Goal: Transaction & Acquisition: Purchase product/service

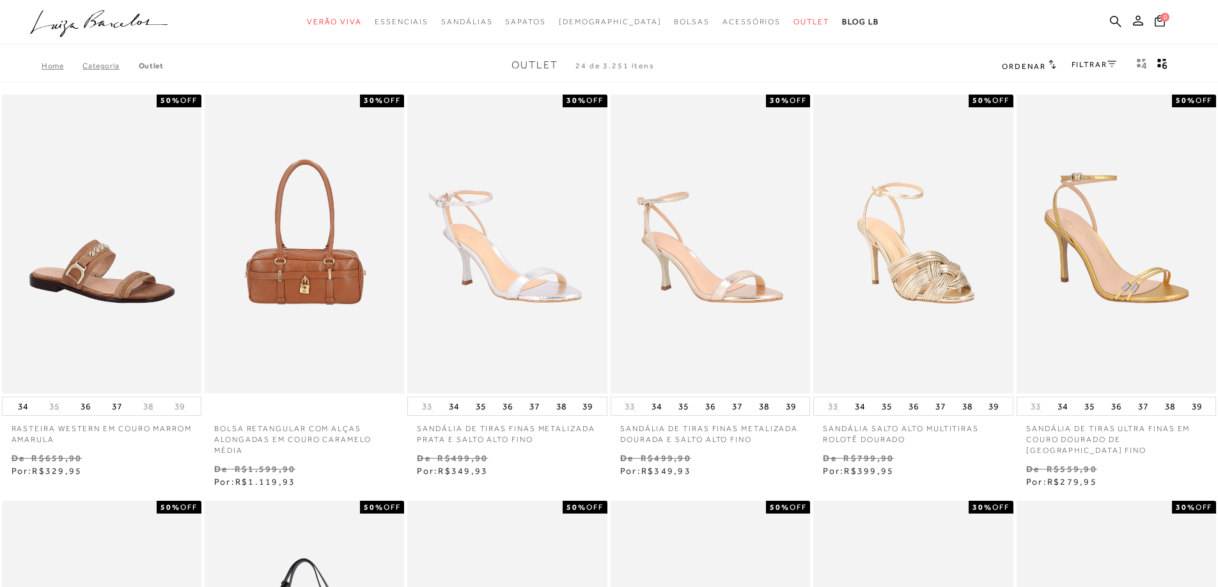
click at [1081, 63] on link "FILTRAR" at bounding box center [1093, 64] width 45 height 9
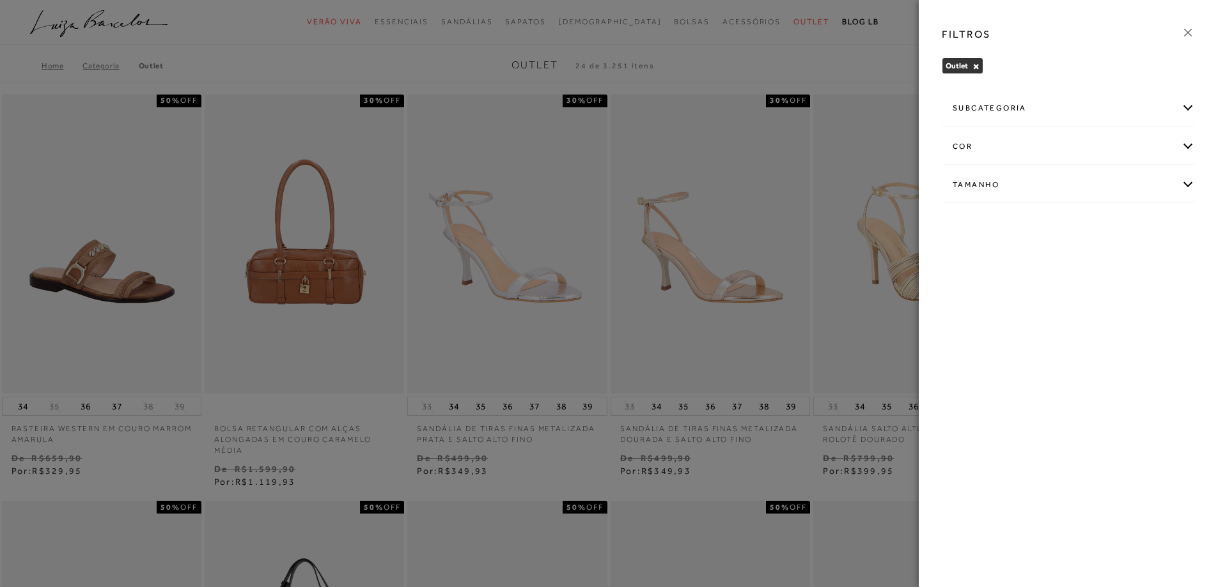
click at [988, 174] on div "Tamanho" at bounding box center [1068, 185] width 252 height 34
click at [1161, 267] on label "35" at bounding box center [1158, 260] width 29 height 27
click at [1154, 267] on input "35" at bounding box center [1147, 262] width 13 height 13
checkbox input "true"
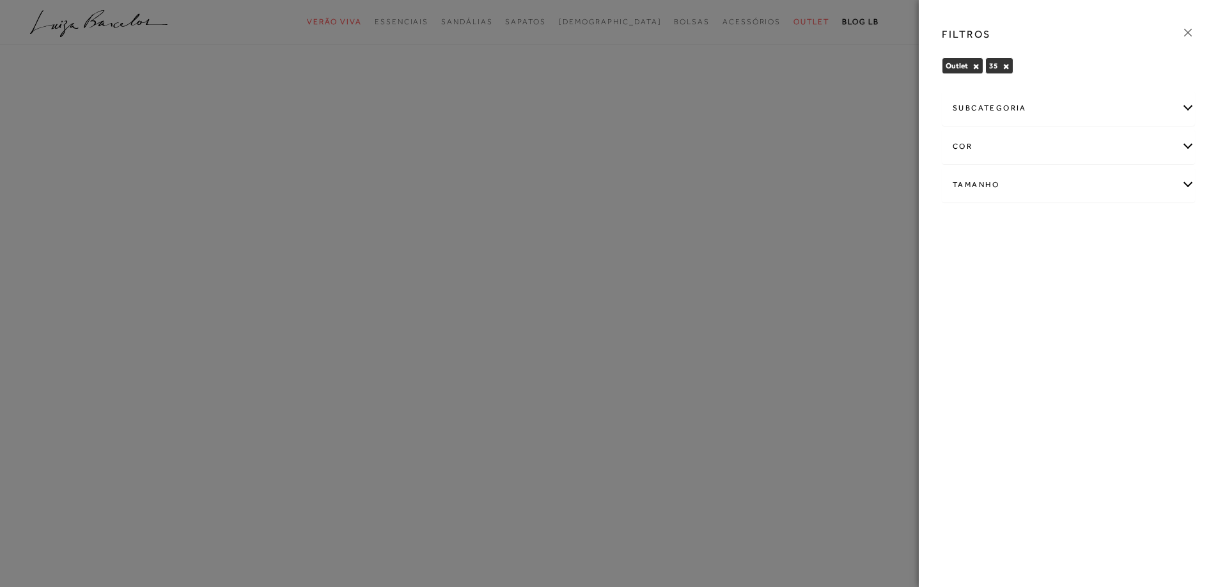
click at [1191, 36] on icon at bounding box center [1188, 33] width 14 height 14
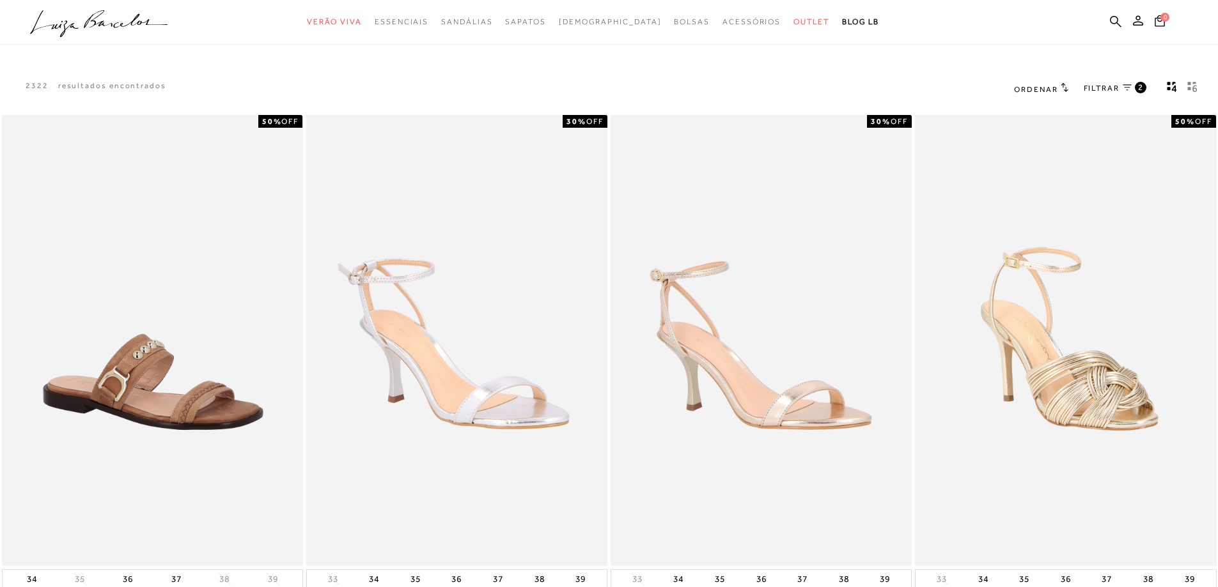
click at [1192, 87] on icon "gridText6Desc" at bounding box center [1192, 87] width 10 height 12
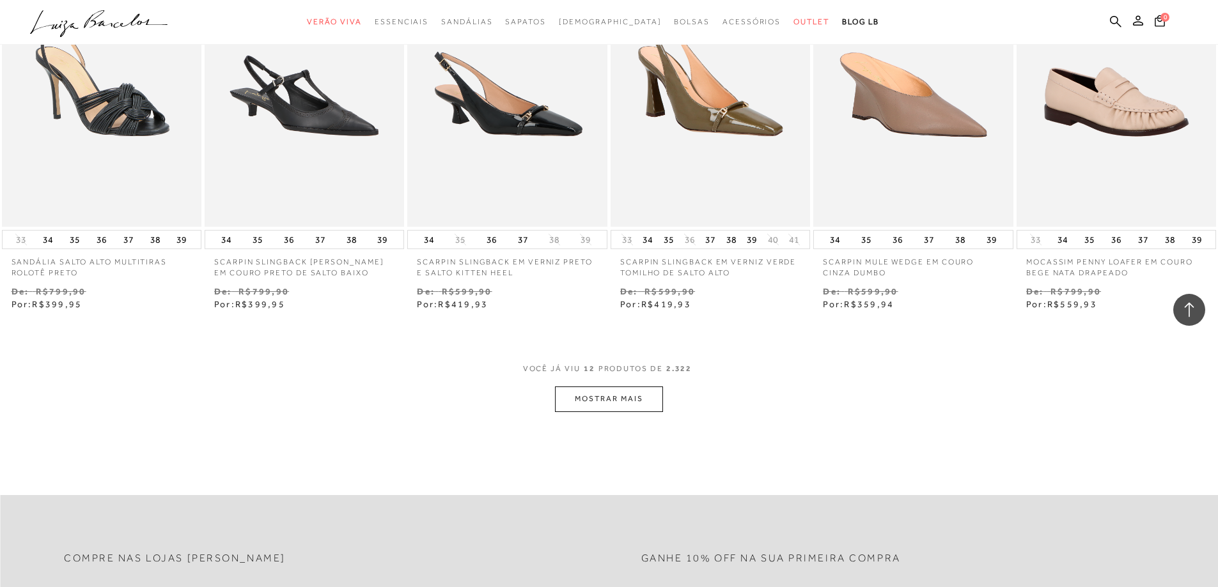
scroll to position [767, 0]
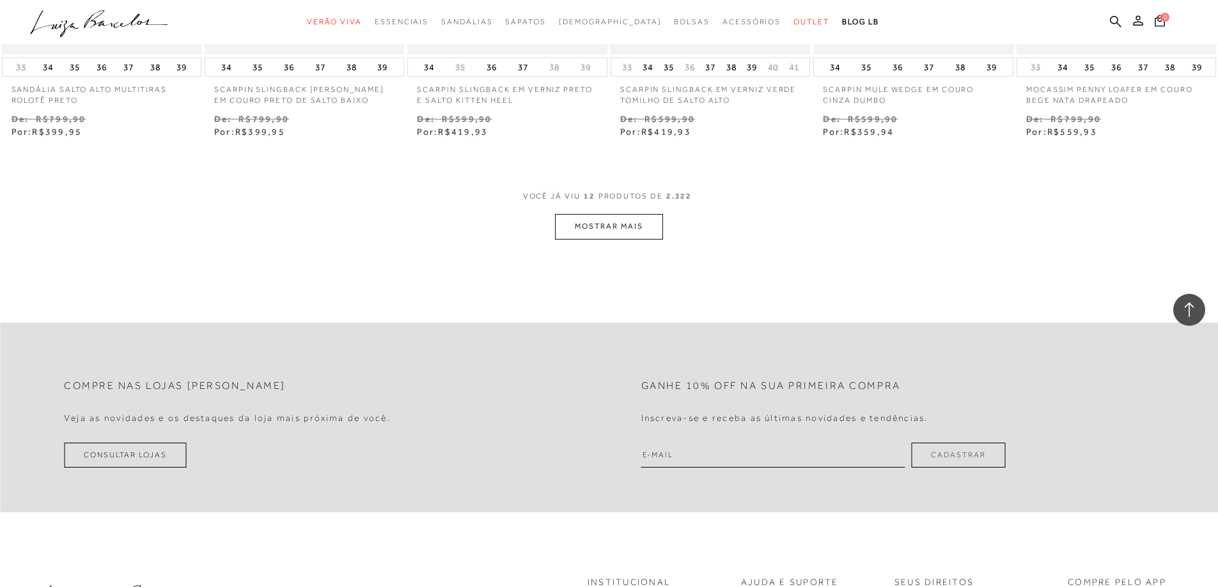
click at [632, 214] on button "MOSTRAR MAIS" at bounding box center [608, 226] width 107 height 25
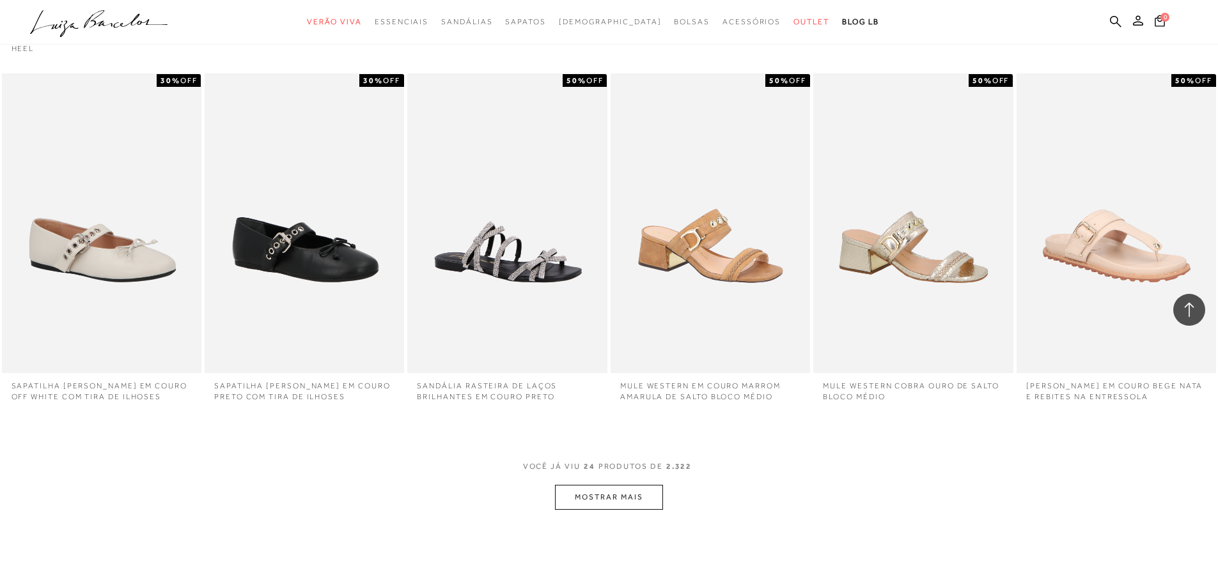
scroll to position [1215, 0]
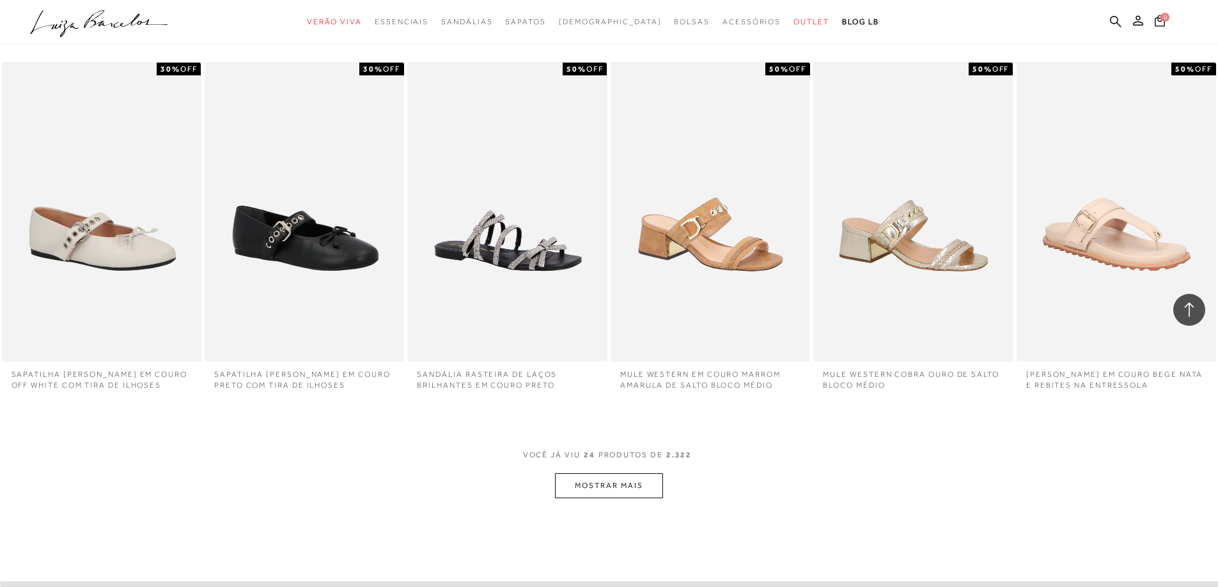
click at [620, 480] on button "MOSTRAR MAIS" at bounding box center [608, 486] width 107 height 25
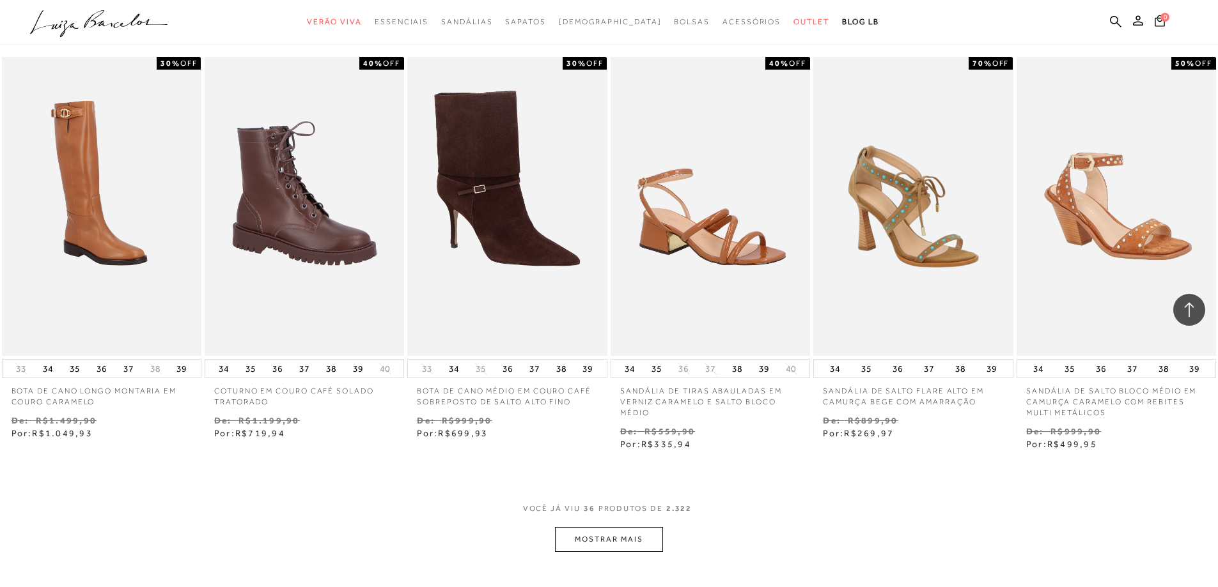
scroll to position [2068, 0]
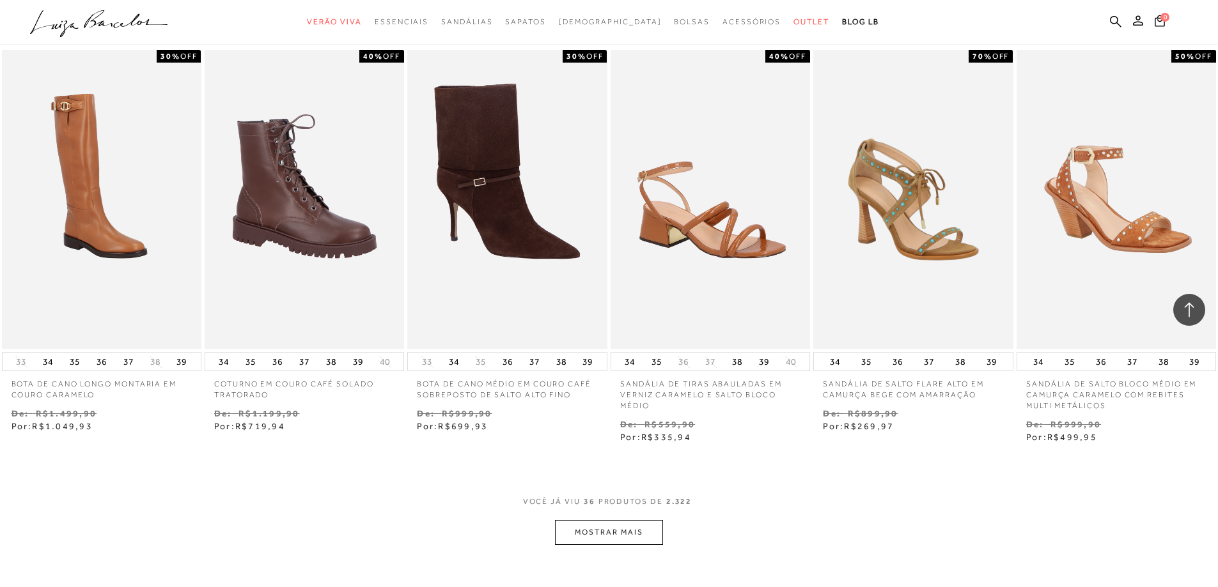
click at [619, 520] on button "MOSTRAR MAIS" at bounding box center [608, 532] width 107 height 25
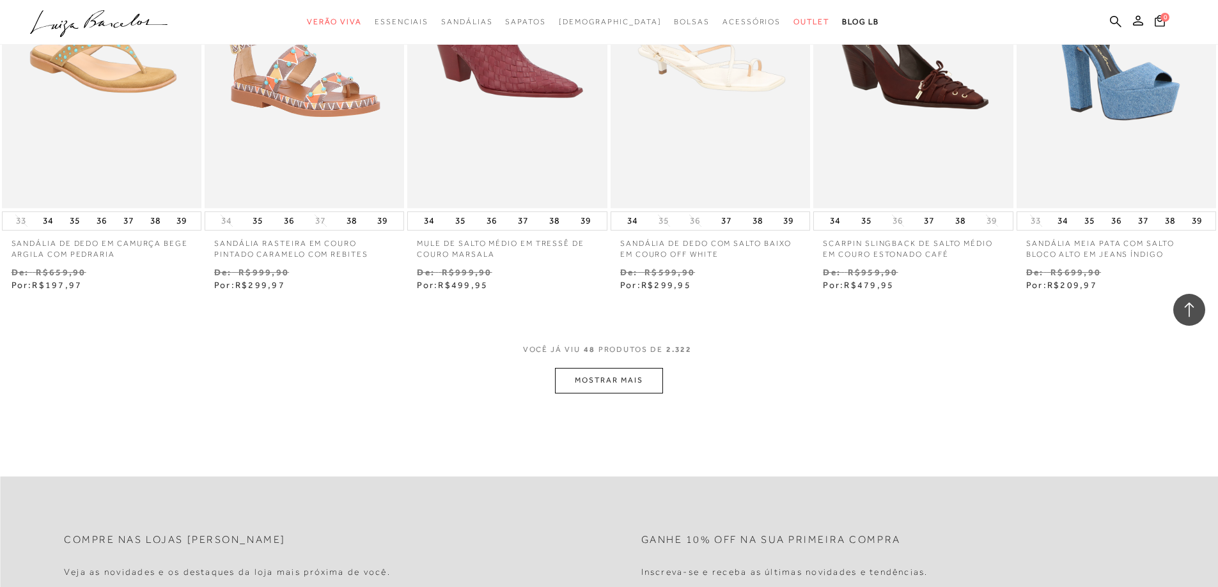
scroll to position [3027, 0]
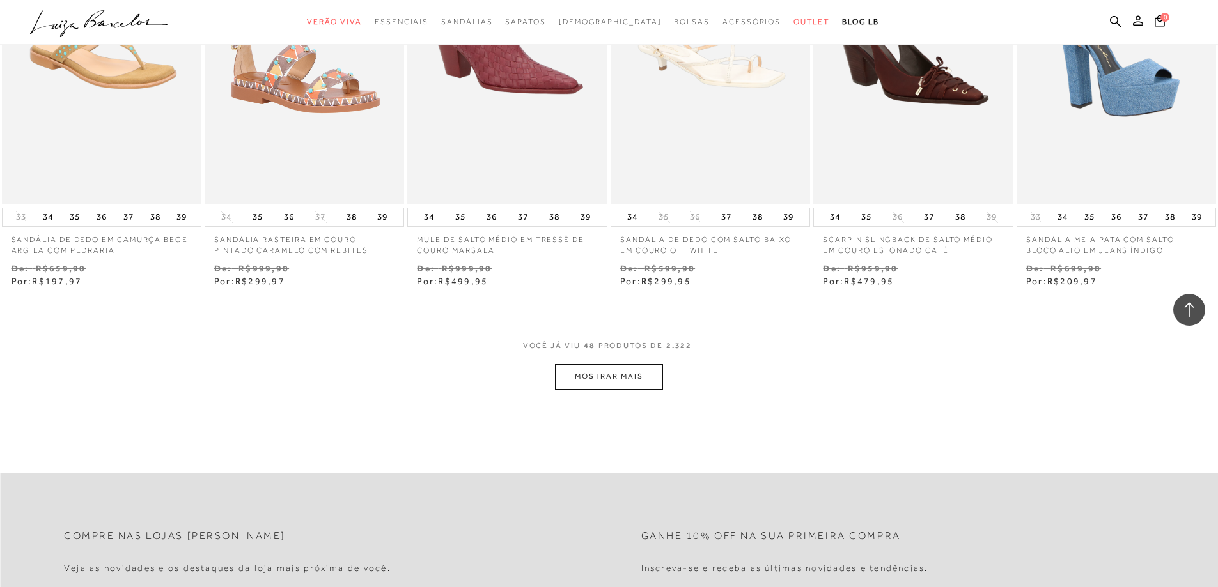
click at [610, 368] on button "MOSTRAR MAIS" at bounding box center [608, 376] width 107 height 25
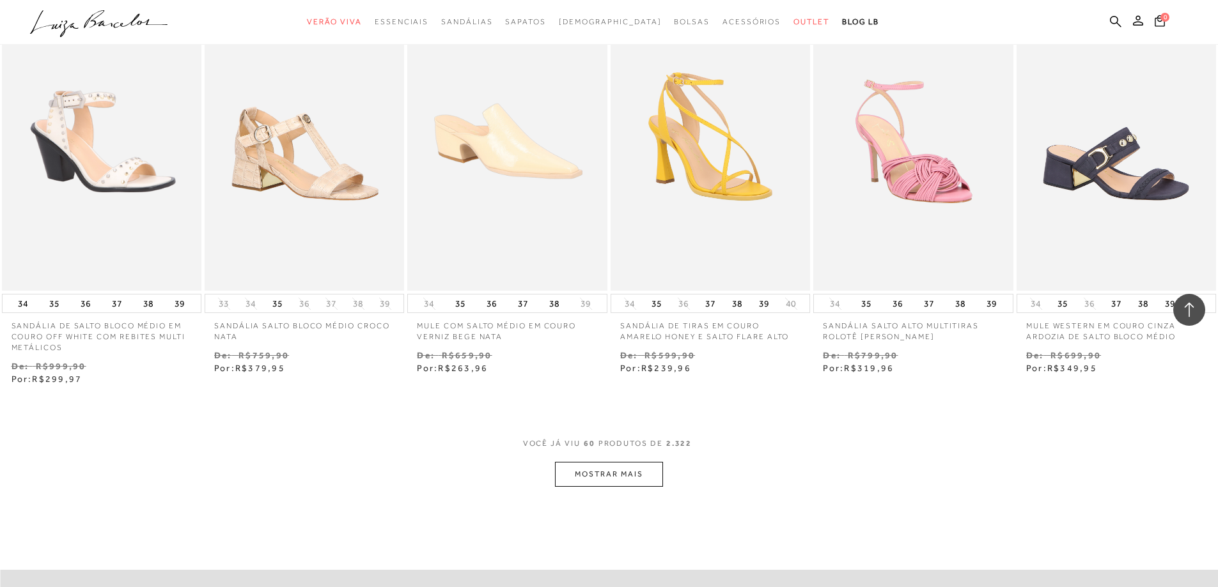
scroll to position [3794, 0]
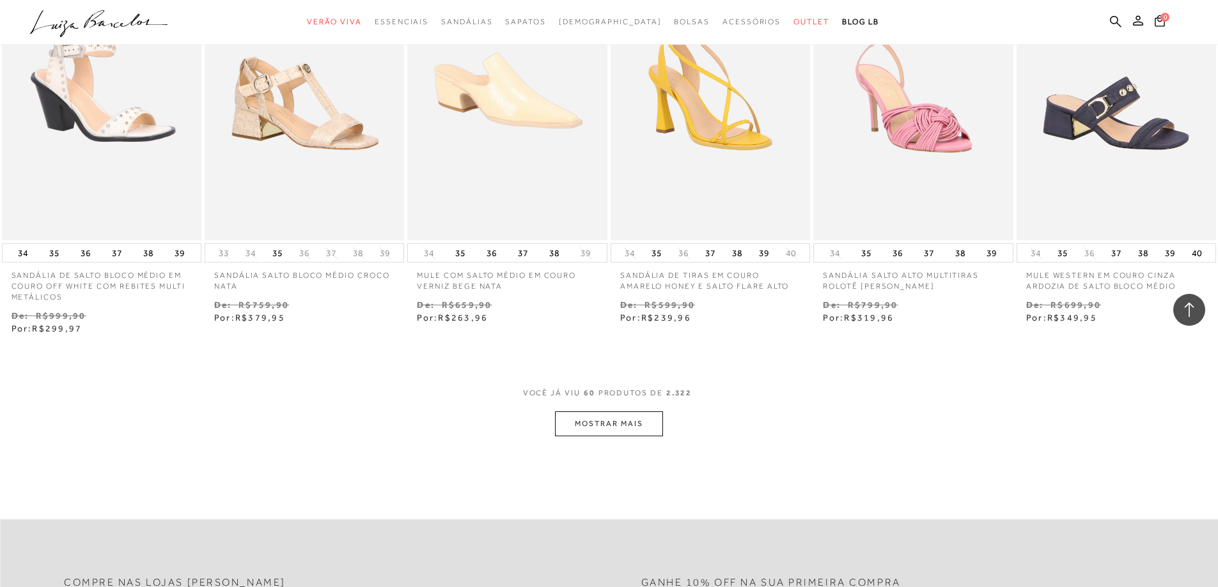
click at [602, 423] on button "MOSTRAR MAIS" at bounding box center [608, 424] width 107 height 25
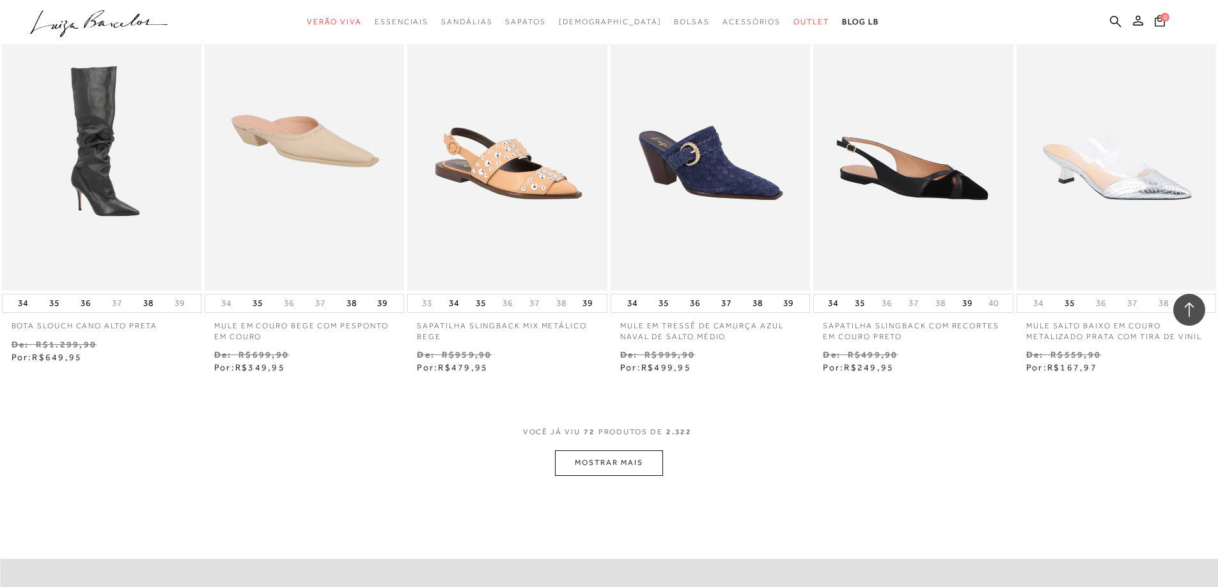
scroll to position [4561, 0]
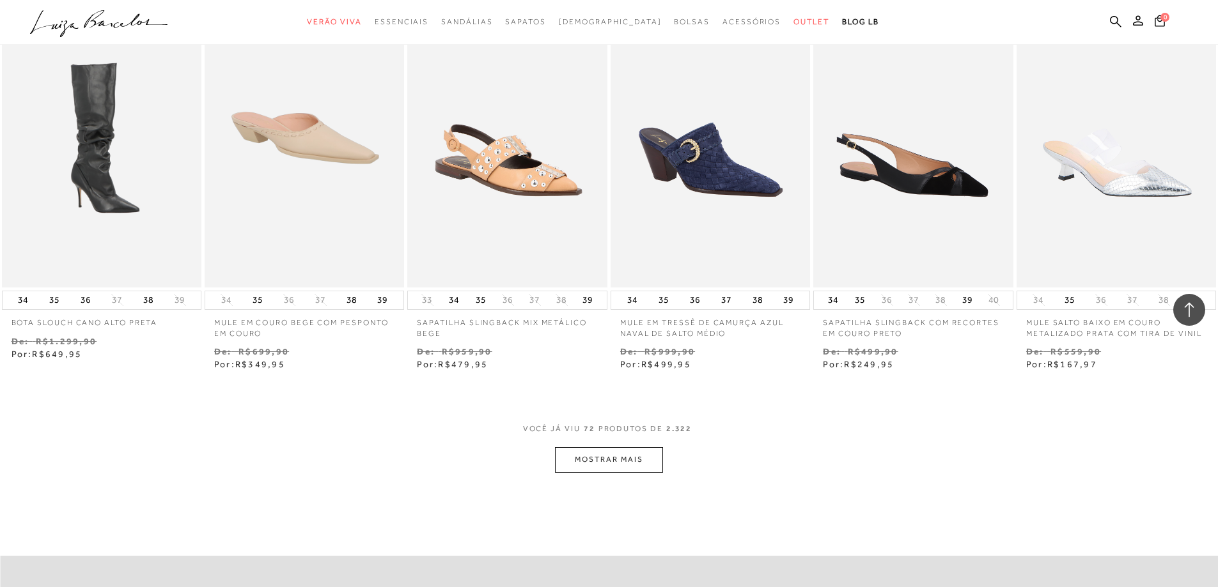
click at [612, 447] on button "MOSTRAR MAIS" at bounding box center [608, 459] width 107 height 25
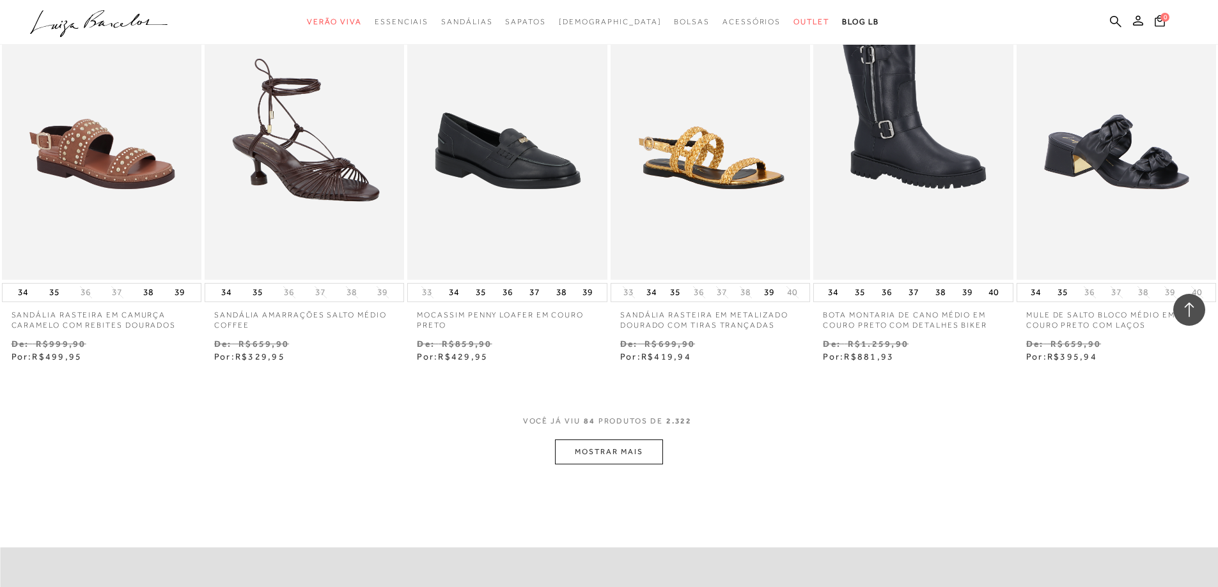
scroll to position [5392, 0]
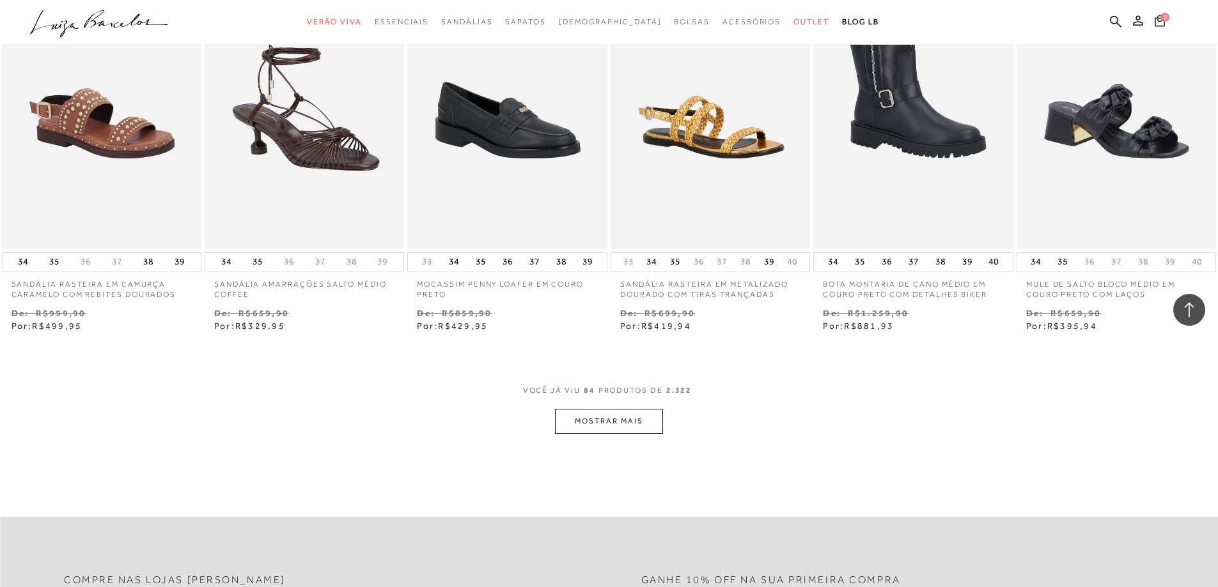
click at [609, 409] on button "MOSTRAR MAIS" at bounding box center [608, 421] width 107 height 25
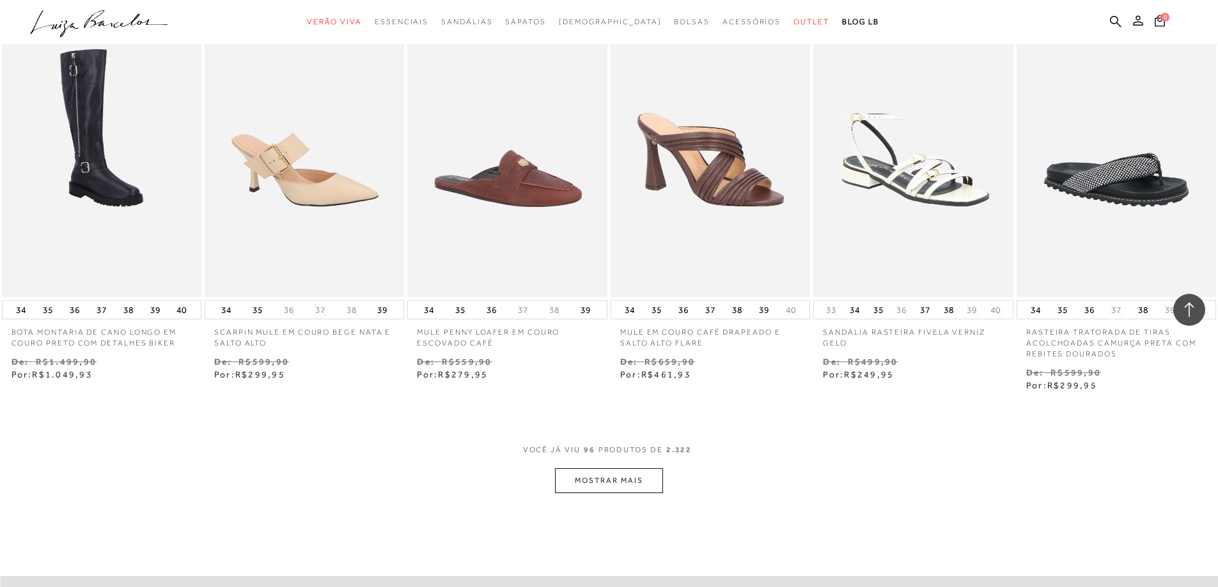
scroll to position [6159, 0]
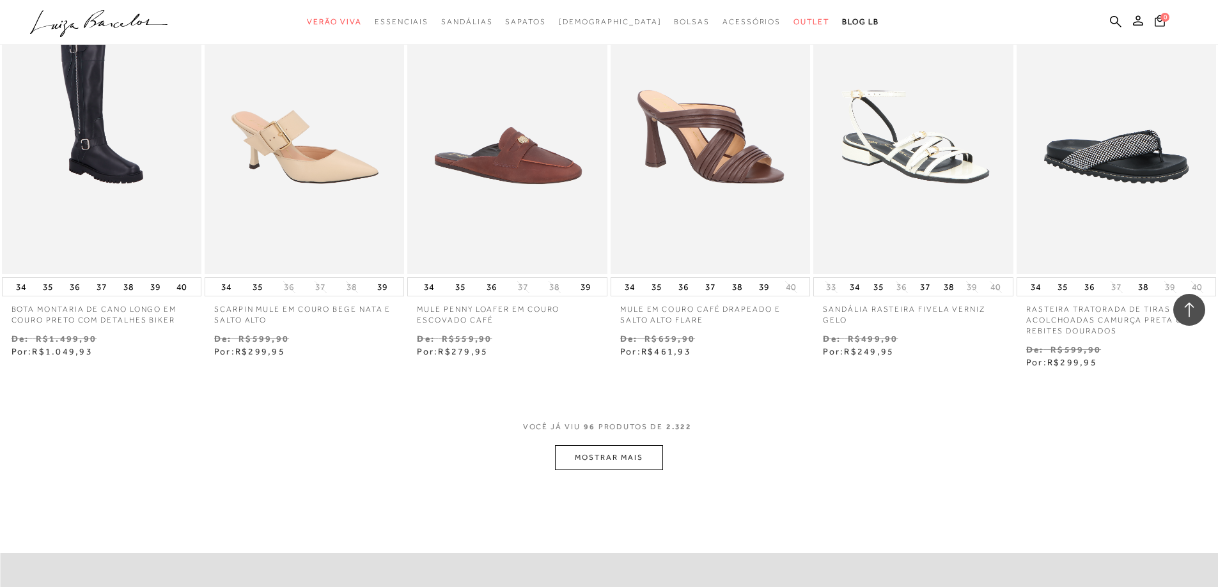
click at [611, 446] on button "MOSTRAR MAIS" at bounding box center [608, 458] width 107 height 25
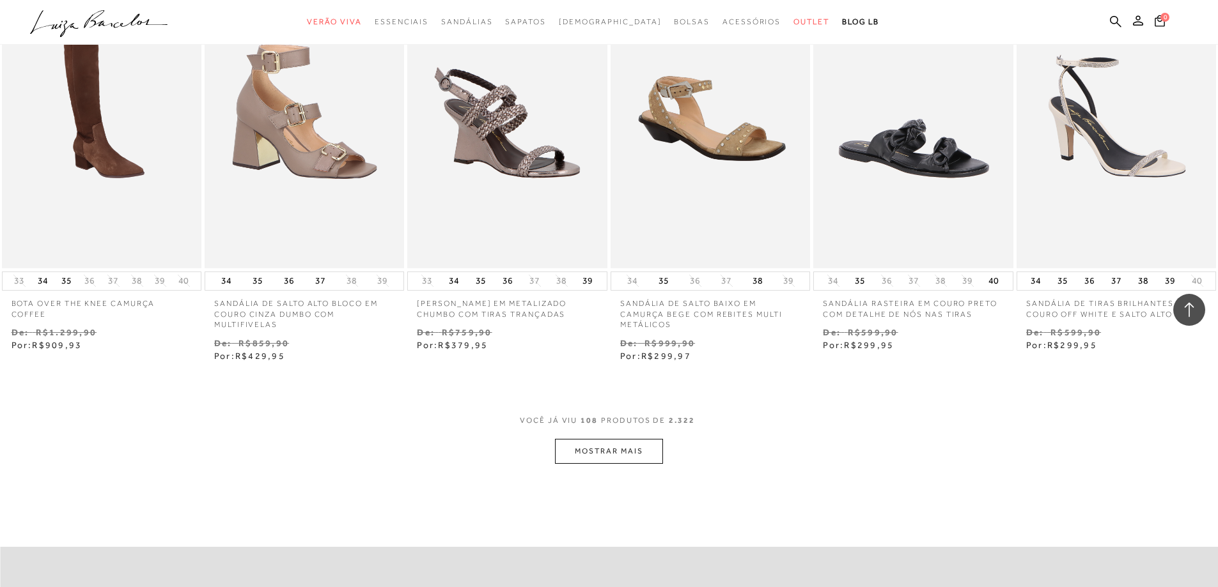
scroll to position [7118, 0]
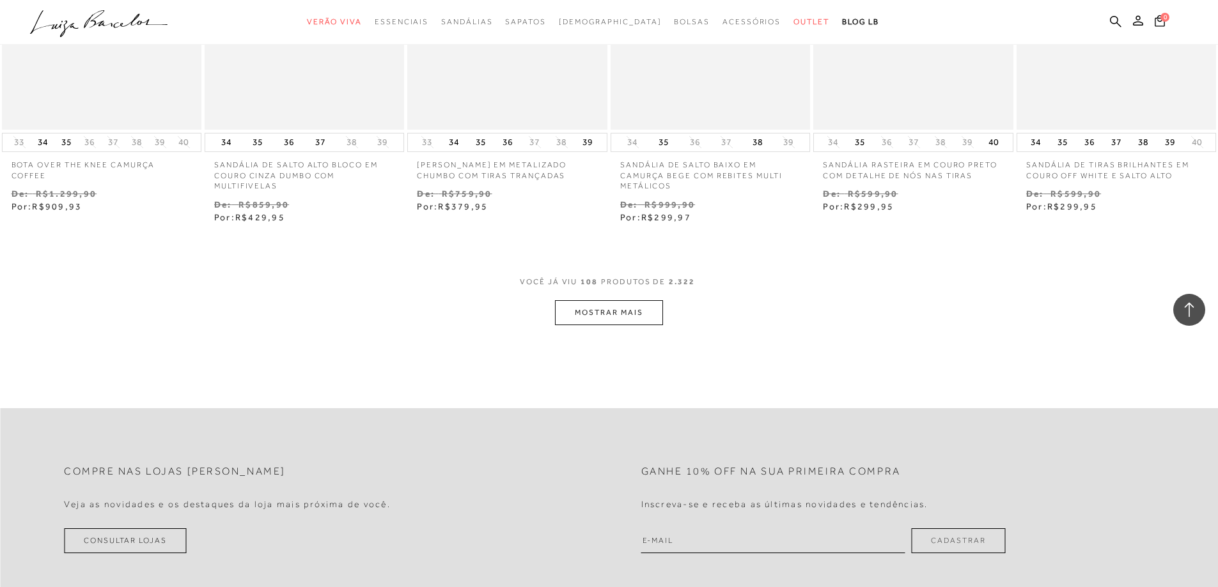
click at [597, 300] on button "MOSTRAR MAIS" at bounding box center [608, 312] width 107 height 25
click at [612, 301] on button "MOSTRAR MAIS" at bounding box center [608, 312] width 107 height 25
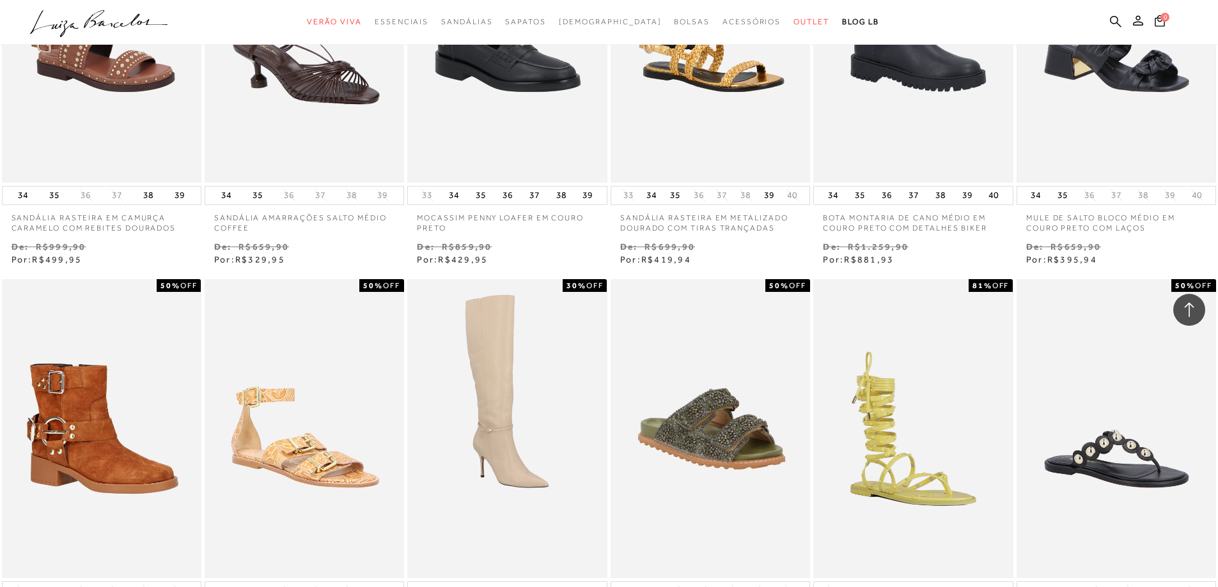
scroll to position [5456, 0]
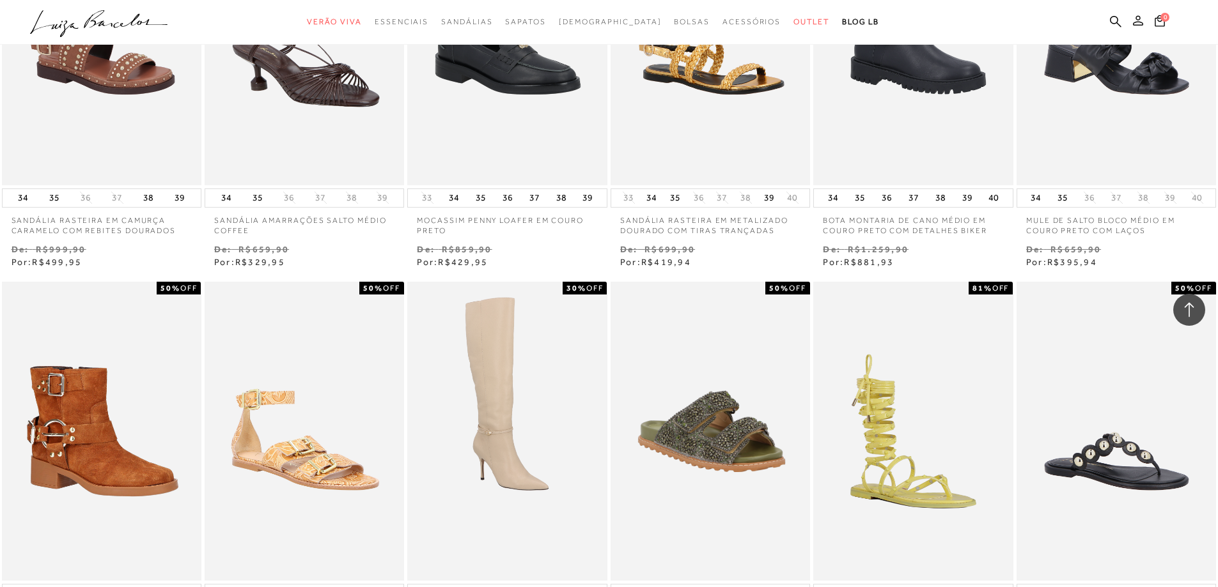
click at [1142, 21] on icon at bounding box center [1138, 20] width 10 height 10
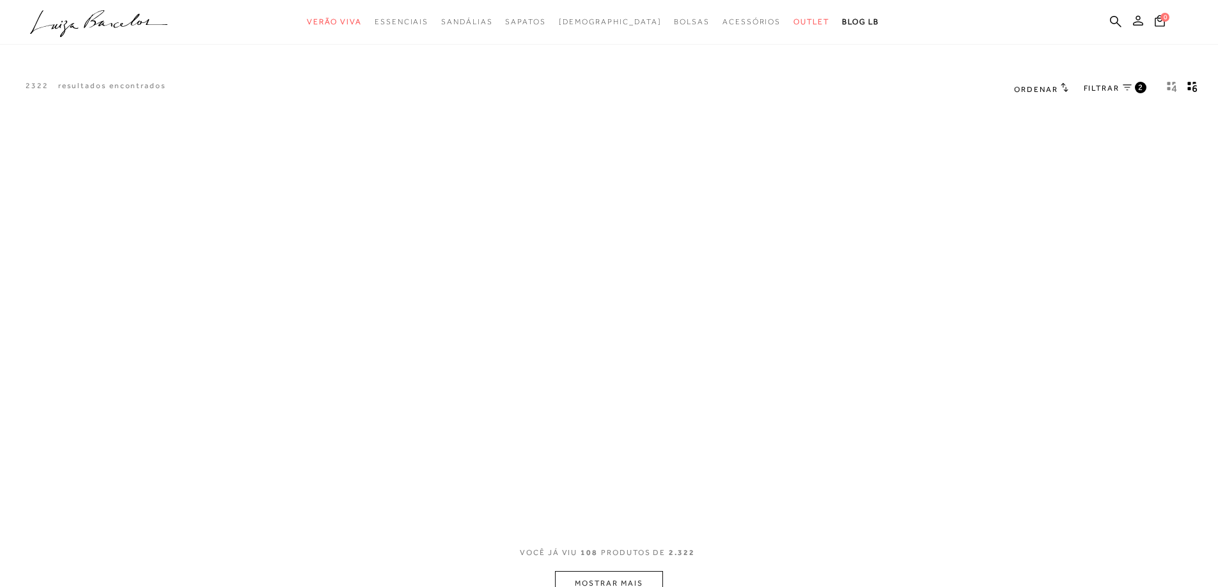
click at [1135, 26] on button at bounding box center [1138, 22] width 18 height 17
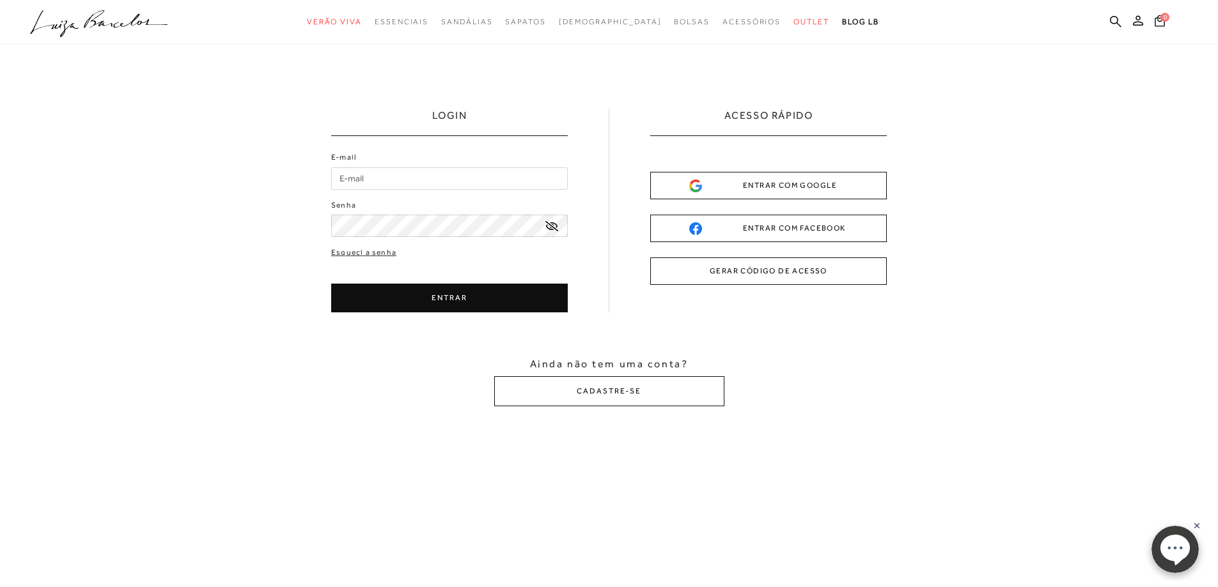
click at [804, 182] on div "ENTRAR COM GOOGLE" at bounding box center [768, 185] width 159 height 13
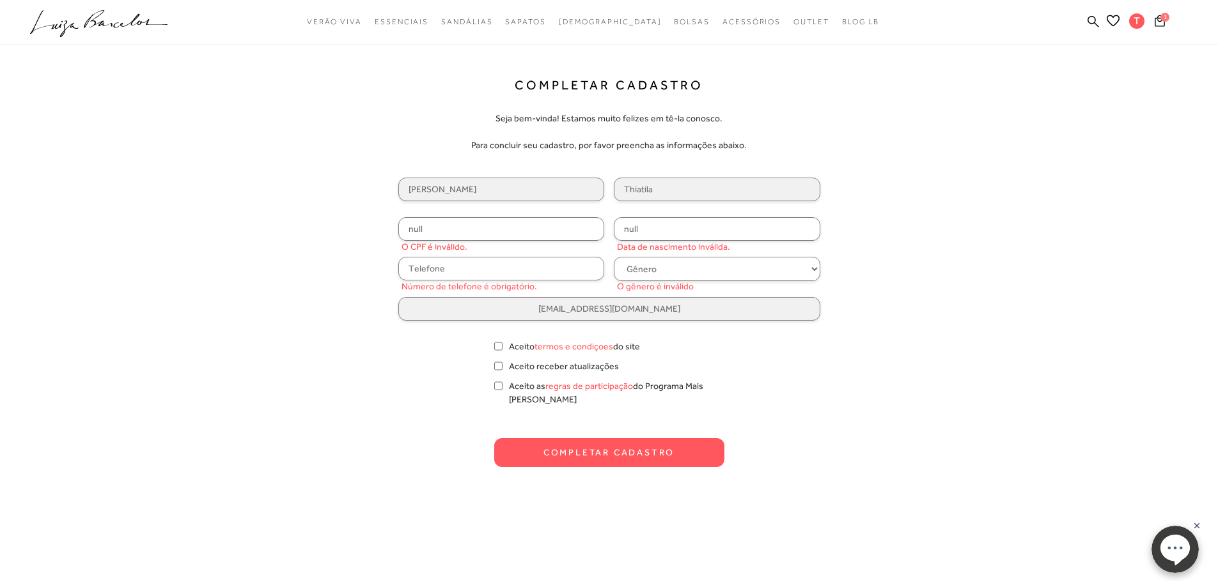
click at [495, 232] on input "null" at bounding box center [501, 229] width 206 height 24
type input "136.670.946-20"
click at [788, 240] on input "null" at bounding box center [717, 229] width 206 height 24
type input "06/05/1995"
click at [579, 277] on input "text" at bounding box center [501, 269] width 206 height 24
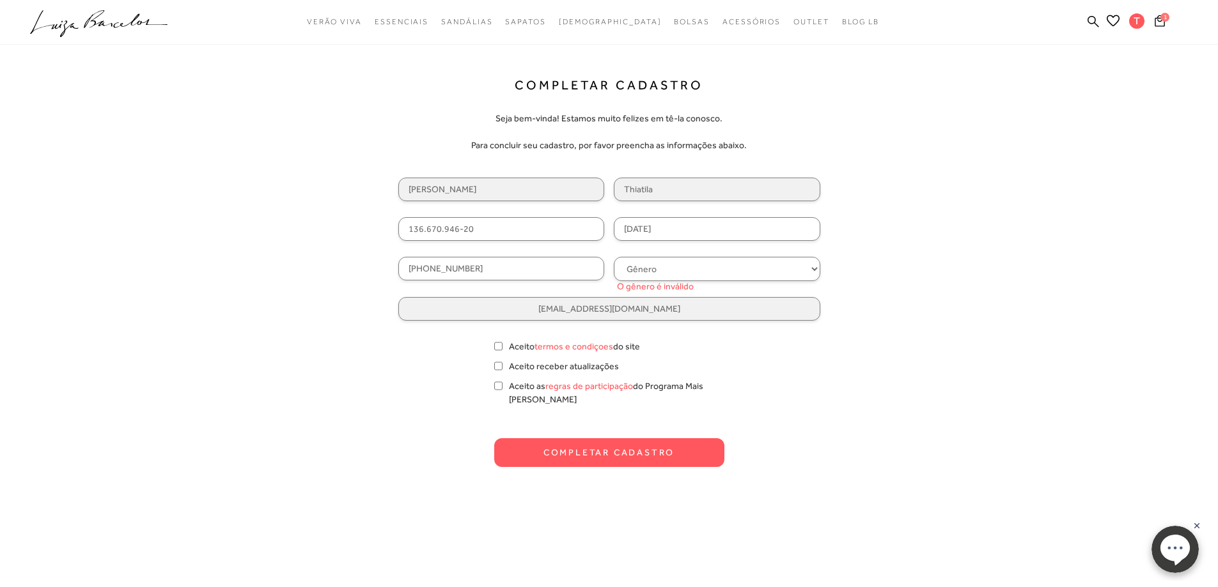
type input "(33) 99142-2108"
click at [677, 277] on select "Gênero Feminino Masculino" at bounding box center [717, 269] width 206 height 24
select select
click at [614, 257] on select "Gênero Feminino Masculino" at bounding box center [717, 269] width 206 height 24
click at [494, 350] on input "Aceito termos e condiçoes do site" at bounding box center [498, 346] width 8 height 13
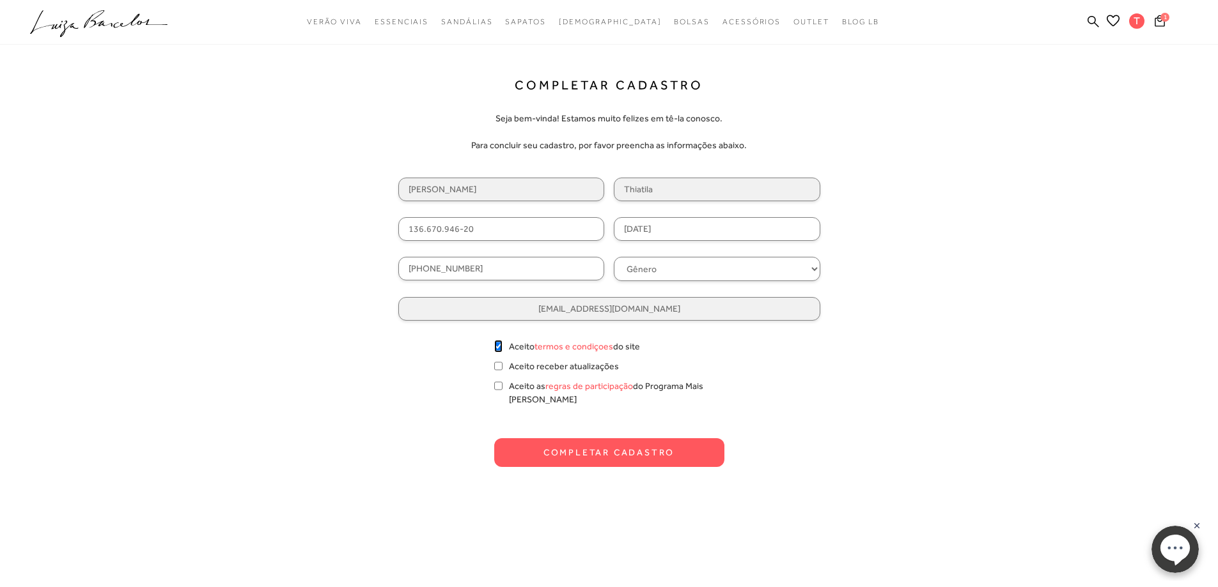
checkbox input "true"
click at [497, 364] on input "Aceito receber atualizações" at bounding box center [498, 366] width 8 height 13
checkbox input "true"
click at [499, 386] on input "Aceito as regras de participação do Programa Mais Luiza" at bounding box center [498, 386] width 8 height 13
checkbox input "true"
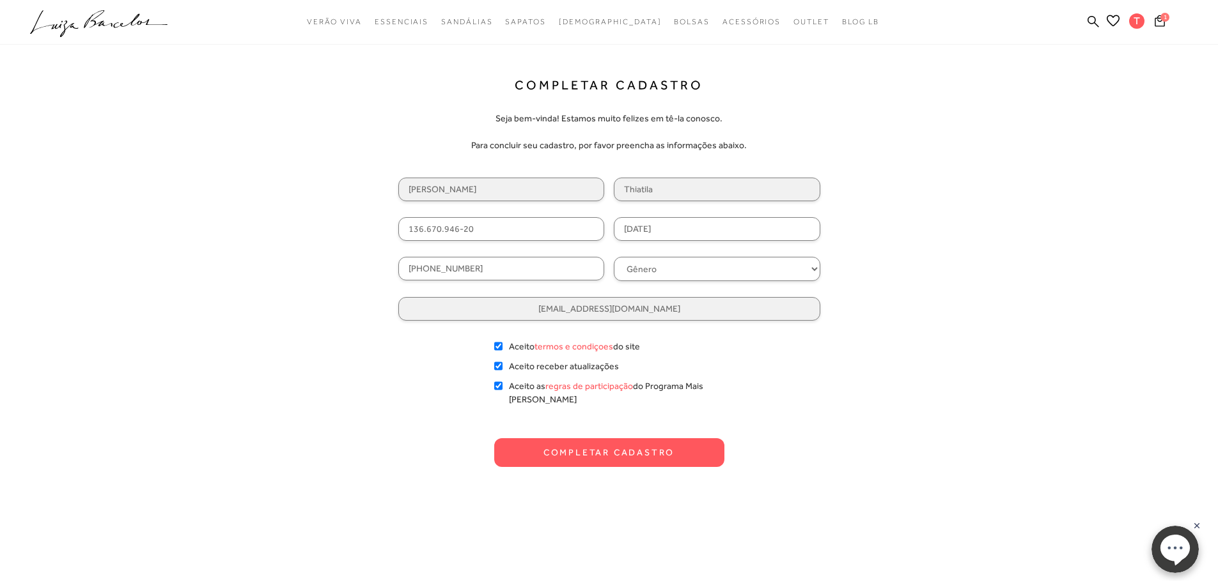
click at [618, 439] on button "Completar Cadastro" at bounding box center [609, 453] width 230 height 29
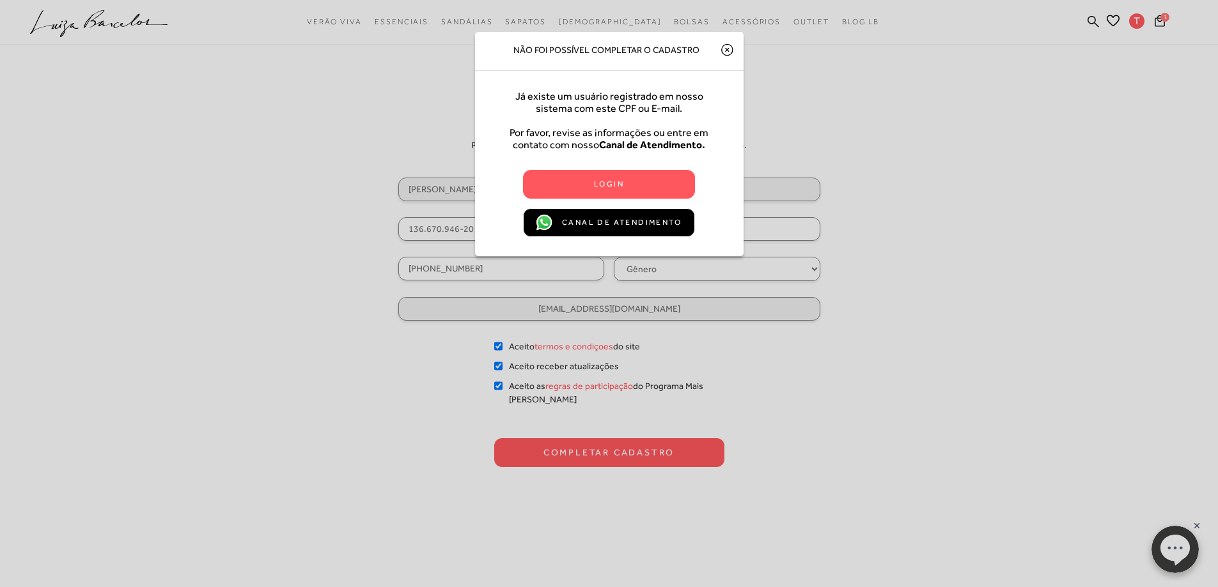
click at [729, 54] on icon at bounding box center [726, 49] width 13 height 15
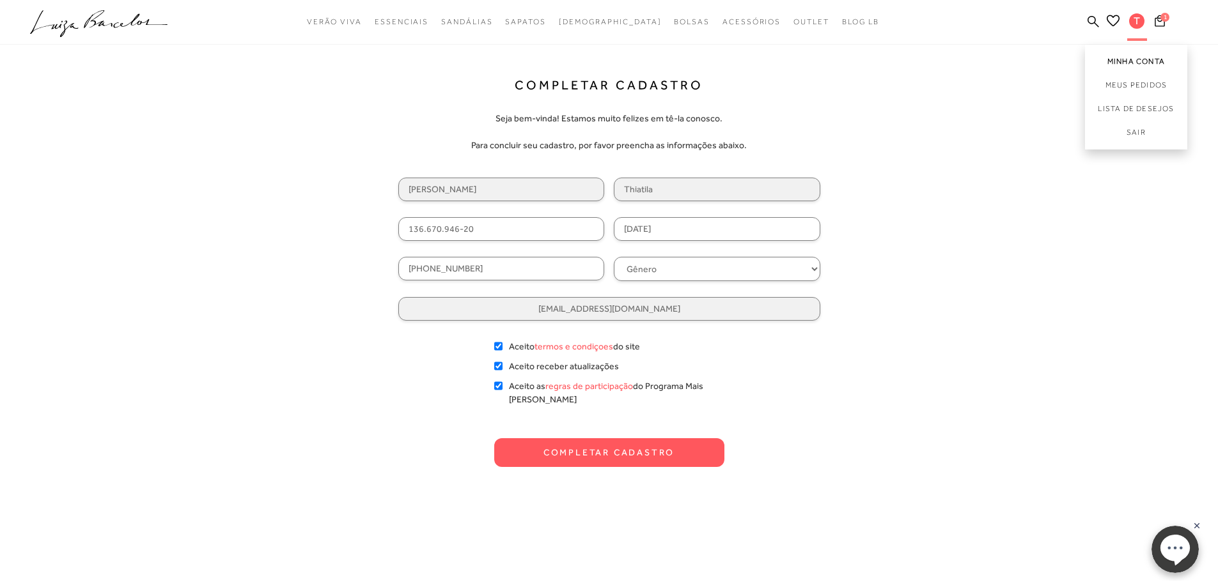
click at [1142, 56] on link "Minha Conta" at bounding box center [1136, 59] width 102 height 29
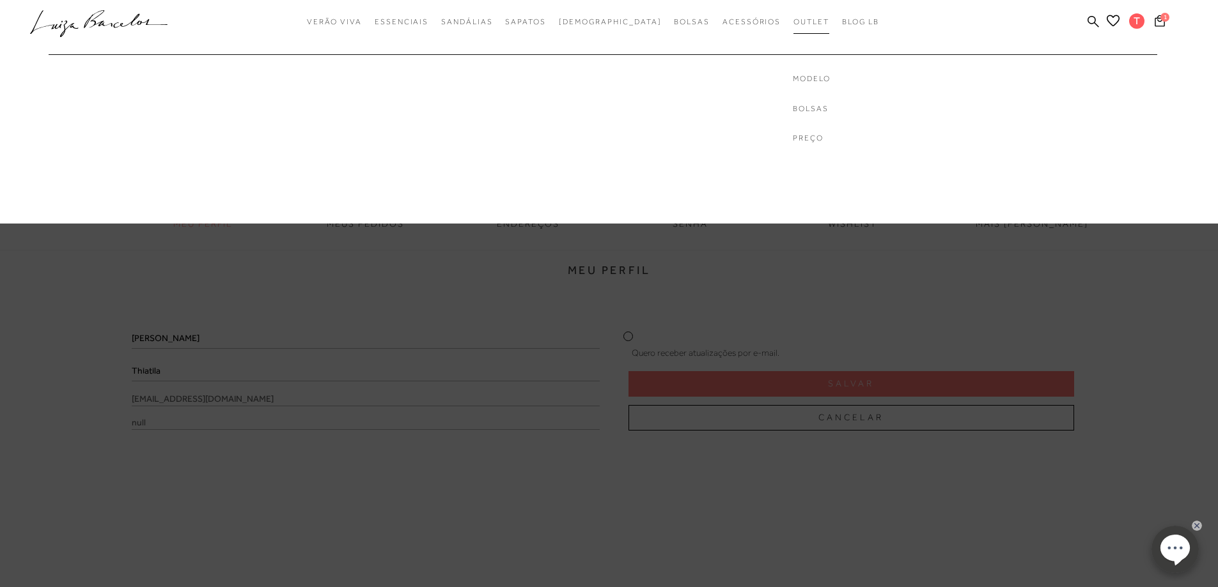
click at [793, 20] on span "Outlet" at bounding box center [811, 21] width 36 height 9
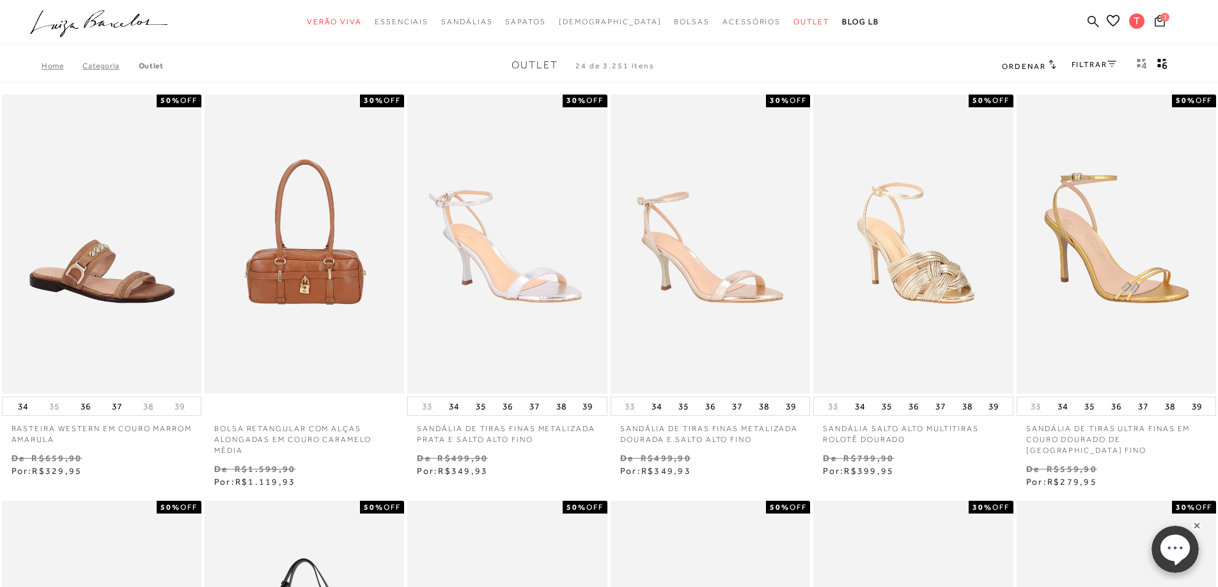
click at [1094, 66] on link "FILTRAR" at bounding box center [1093, 64] width 45 height 9
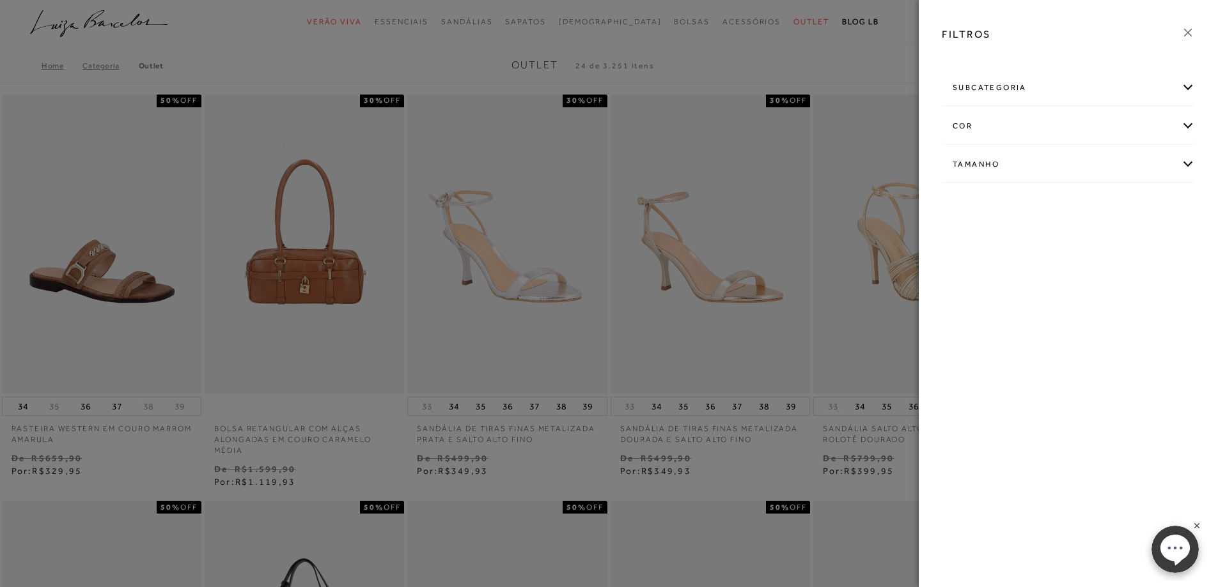
click at [1032, 157] on div "Tamanho" at bounding box center [1068, 165] width 252 height 34
click at [979, 260] on link "Ver mais..." at bounding box center [976, 261] width 35 height 10
drag, startPoint x: 1153, startPoint y: 244, endPoint x: 1123, endPoint y: 219, distance: 39.0
click at [1149, 242] on span "35" at bounding box center [1153, 240] width 19 height 10
click at [1149, 242] on input "35" at bounding box center [1147, 241] width 13 height 13
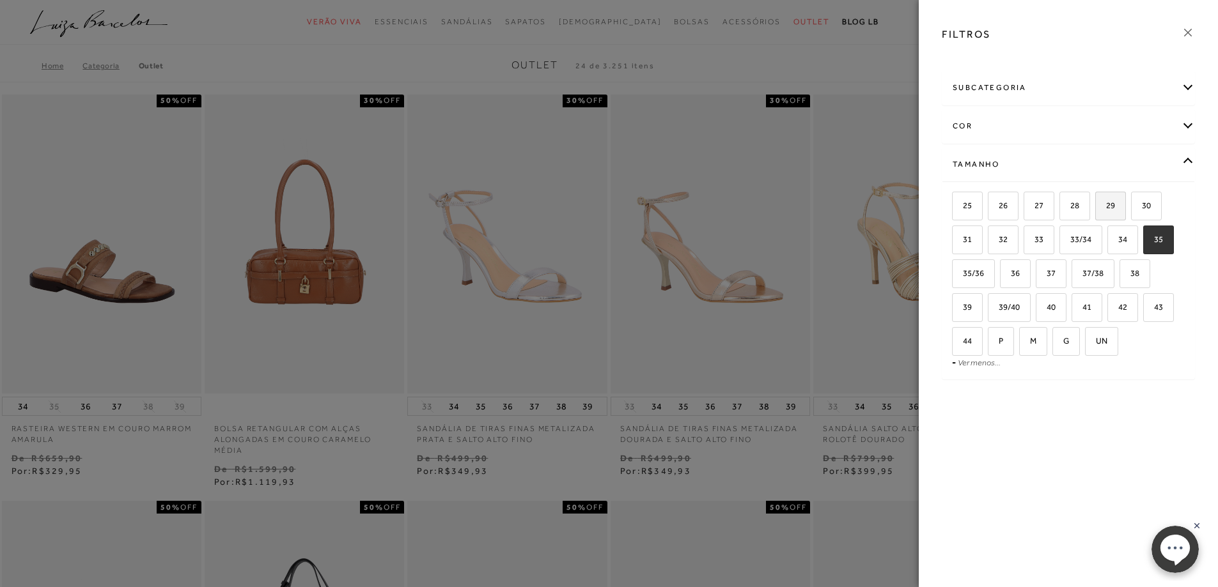
checkbox input "true"
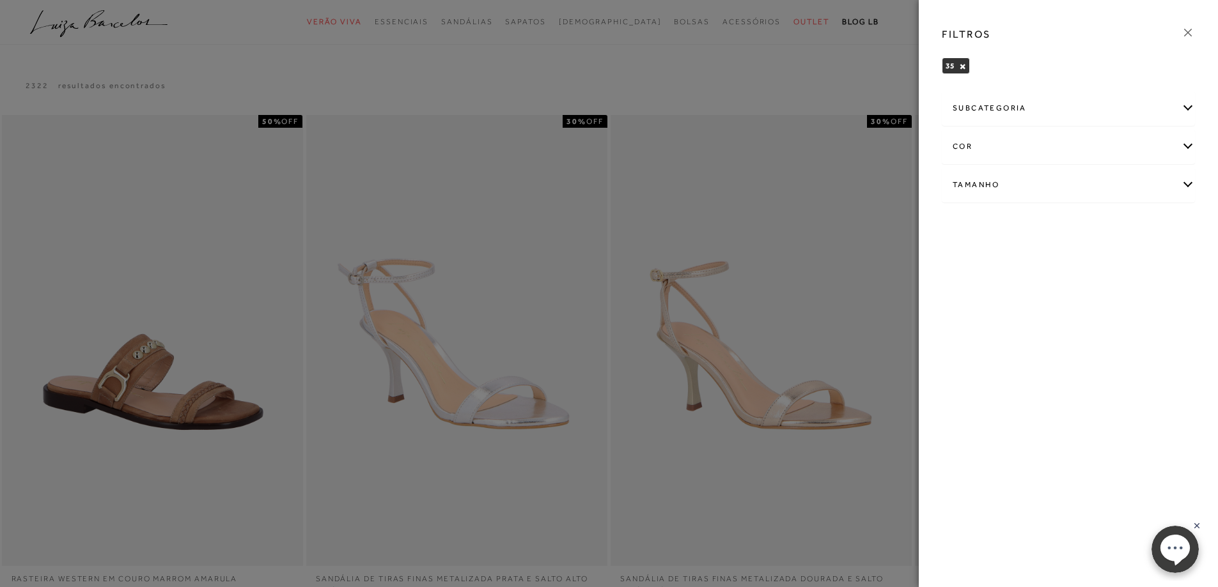
click at [1191, 29] on icon at bounding box center [1188, 33] width 8 height 8
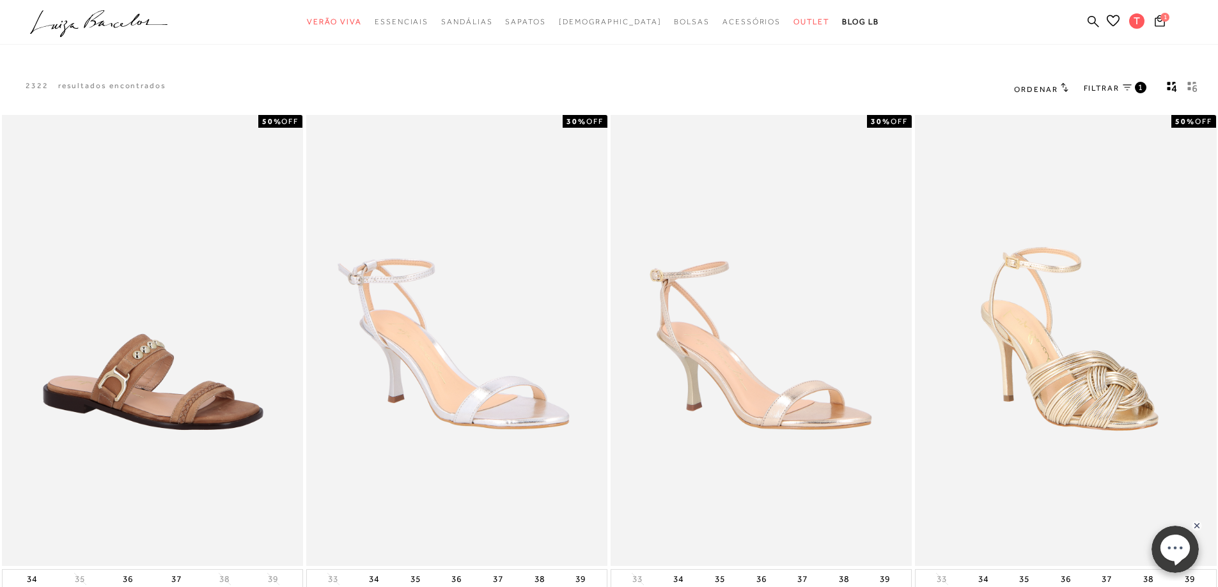
click at [1192, 89] on icon "gridText6Desc" at bounding box center [1192, 87] width 10 height 12
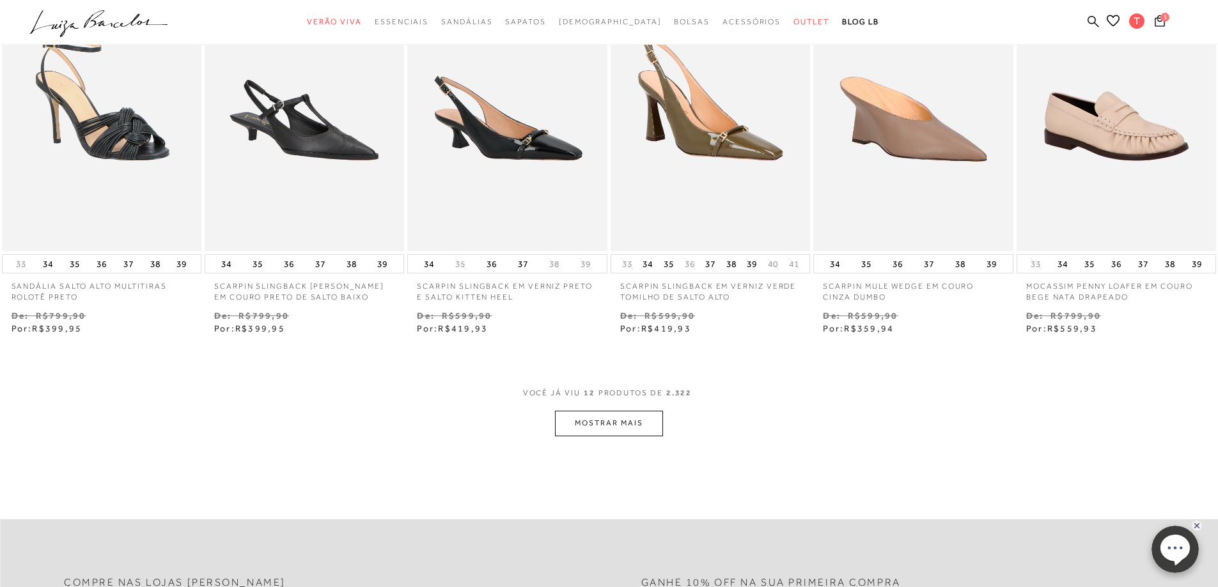
scroll to position [575, 0]
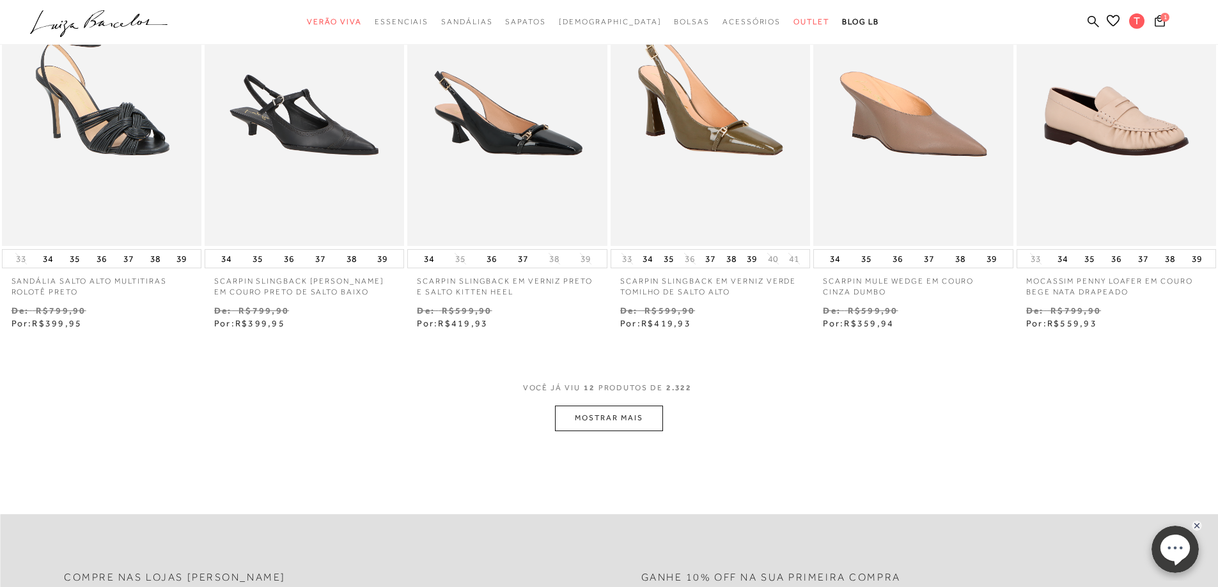
click at [603, 406] on button "MOSTRAR MAIS" at bounding box center [608, 418] width 107 height 25
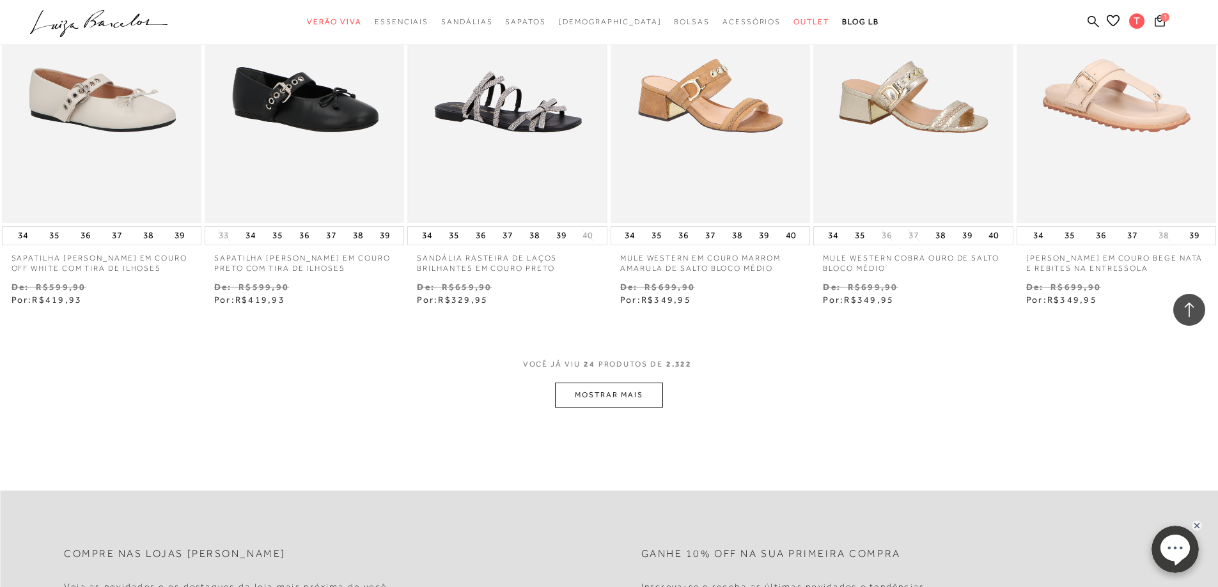
scroll to position [1406, 0]
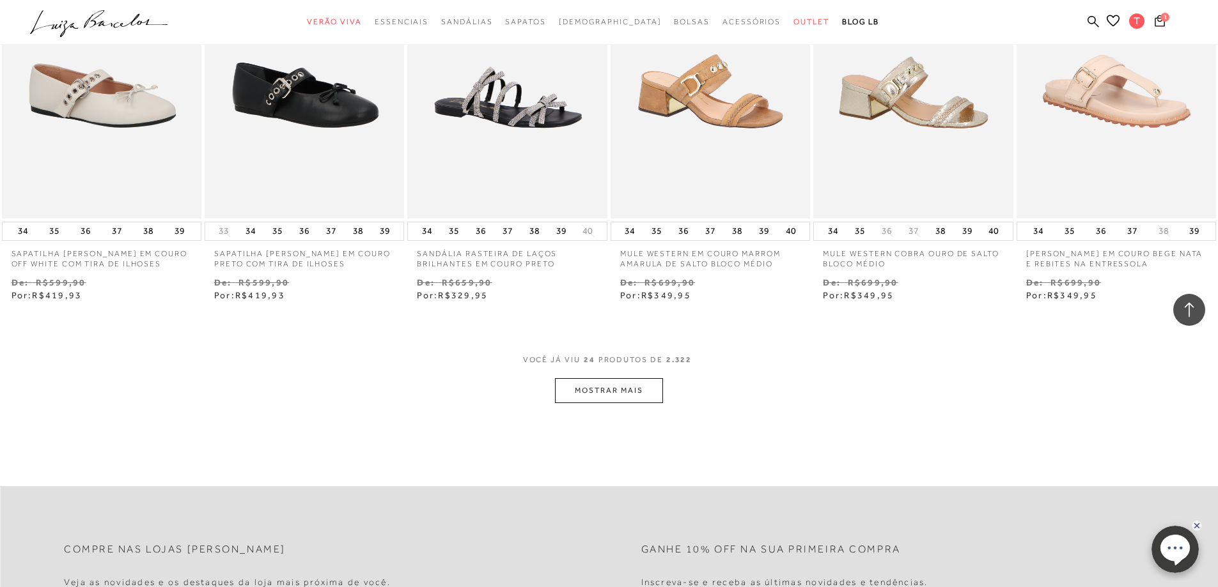
click at [587, 380] on button "MOSTRAR MAIS" at bounding box center [608, 390] width 107 height 25
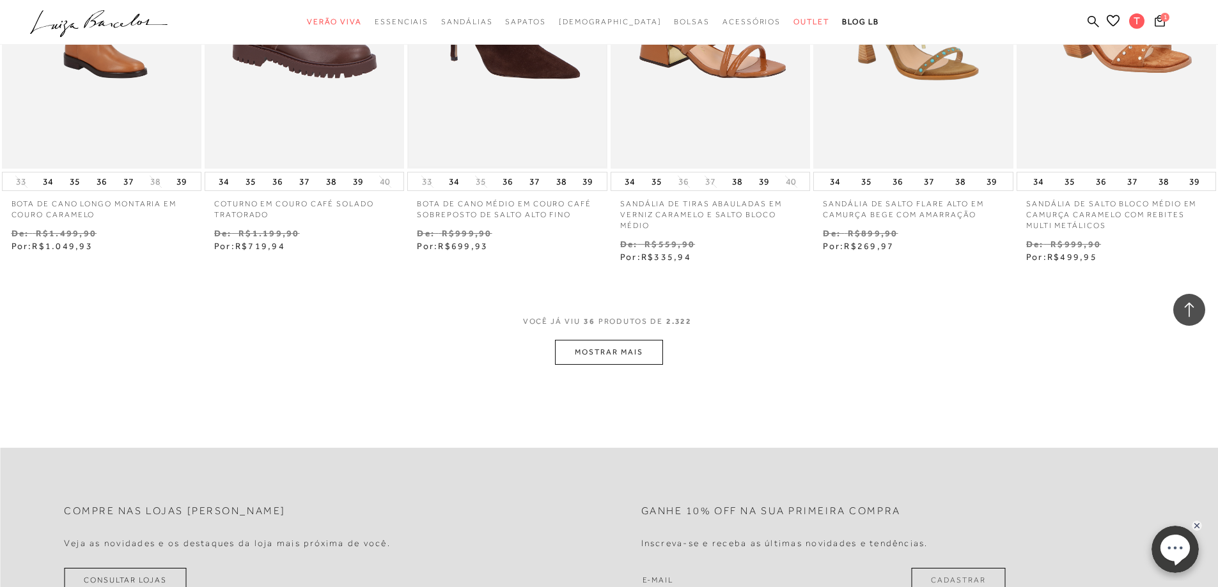
scroll to position [2301, 0]
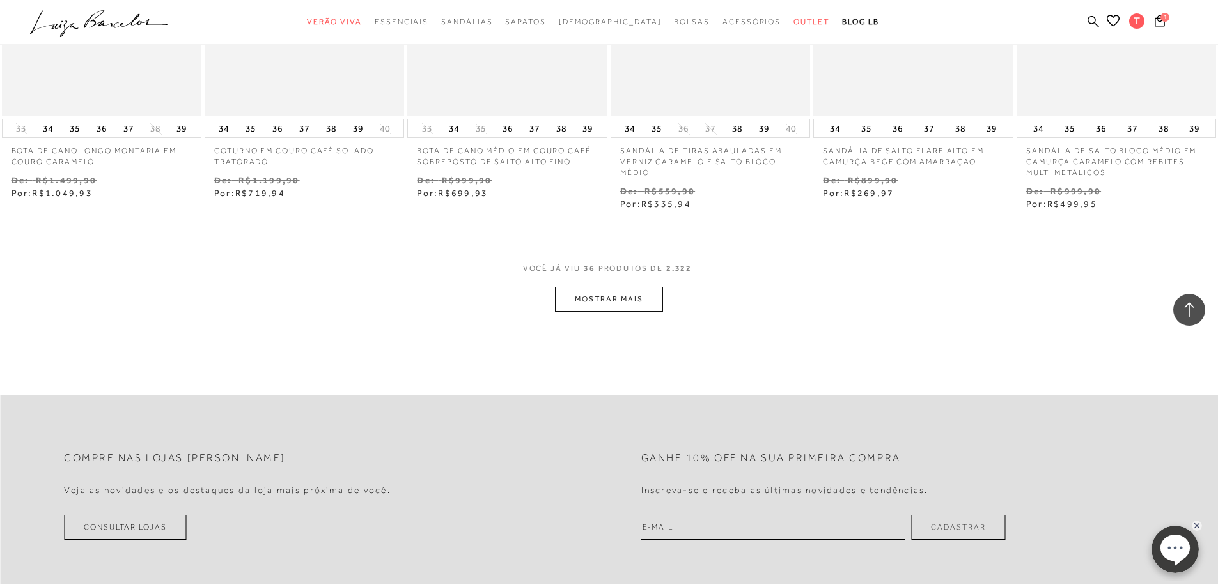
click at [632, 269] on div "VOCê JÁ VIU 36 PRODUTOS DE 2.322" at bounding box center [609, 275] width 173 height 24
click at [645, 294] on button "MOSTRAR MAIS" at bounding box center [608, 299] width 107 height 25
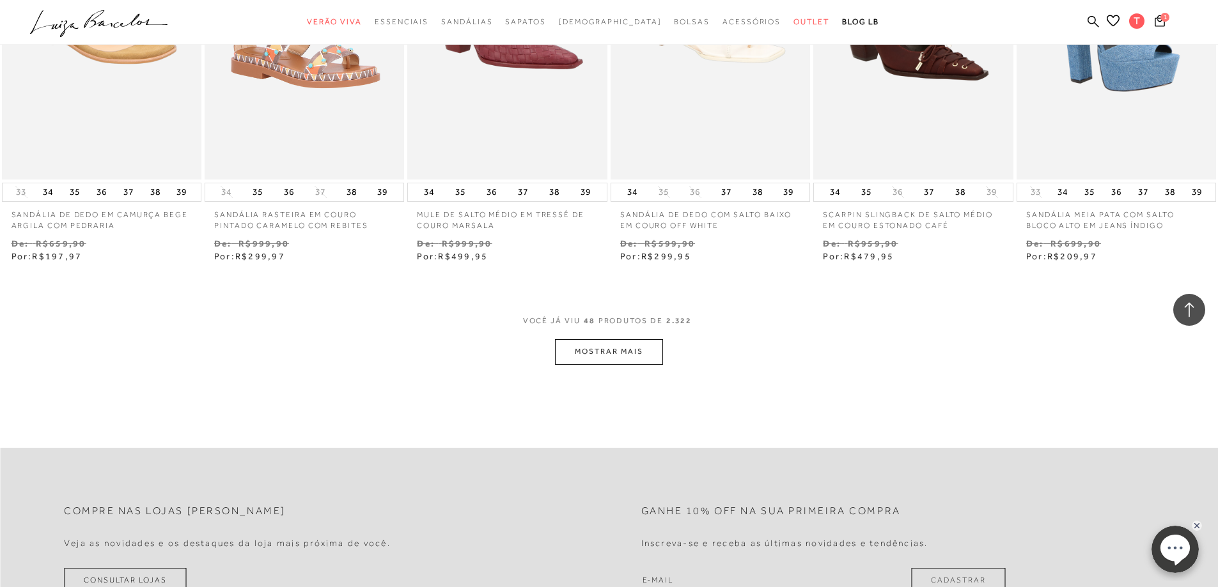
scroll to position [3132, 0]
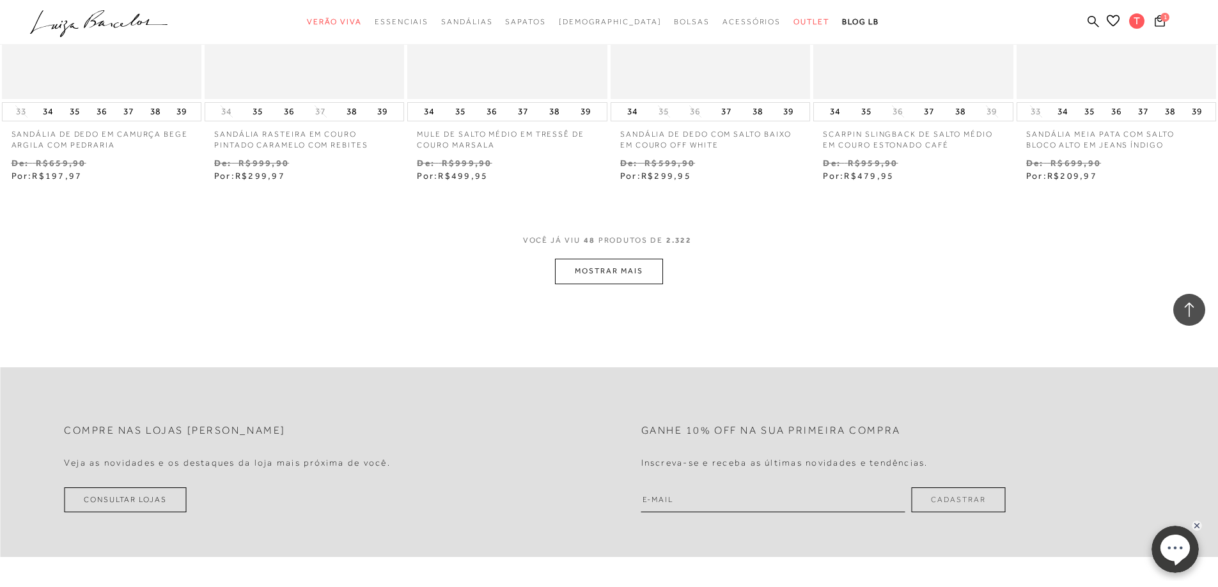
click at [648, 259] on button "MOSTRAR MAIS" at bounding box center [608, 271] width 107 height 25
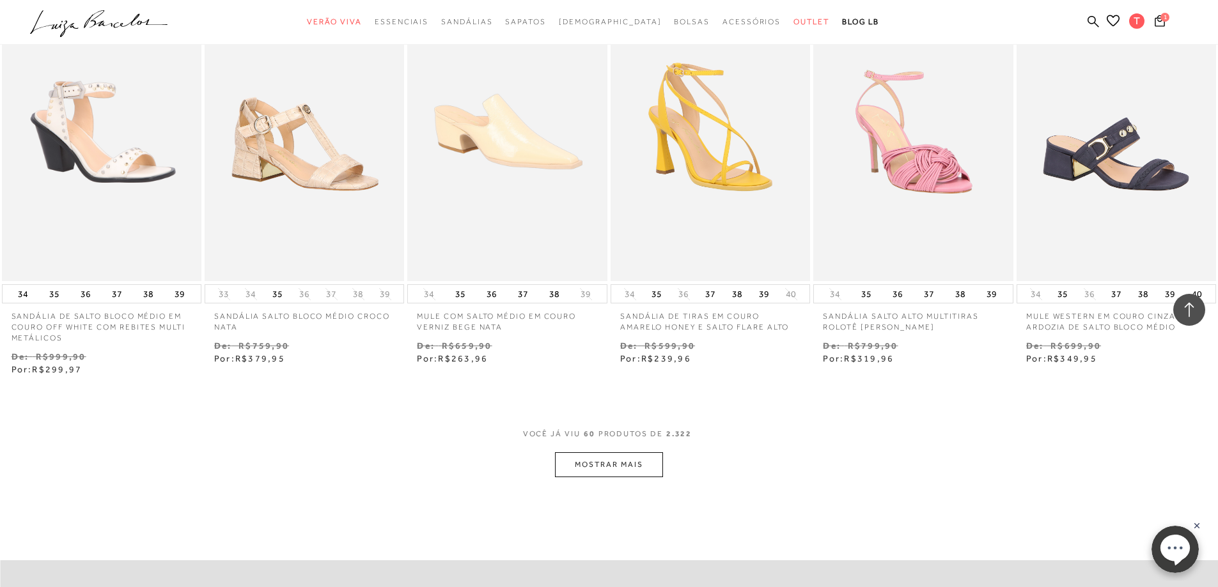
scroll to position [3771, 0]
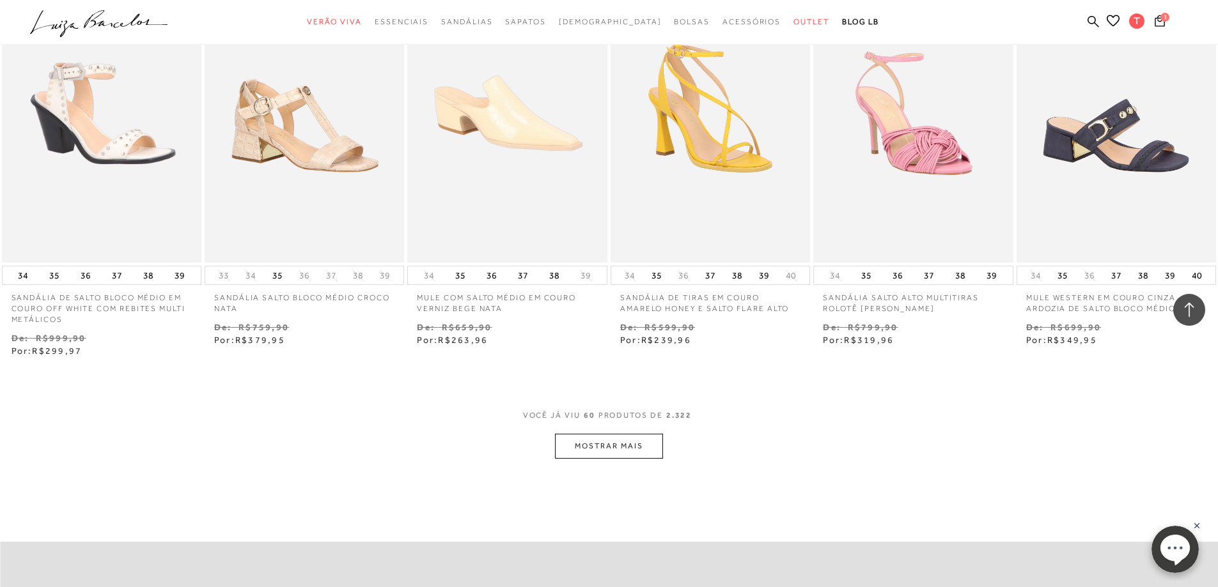
click at [626, 434] on button "MOSTRAR MAIS" at bounding box center [608, 446] width 107 height 25
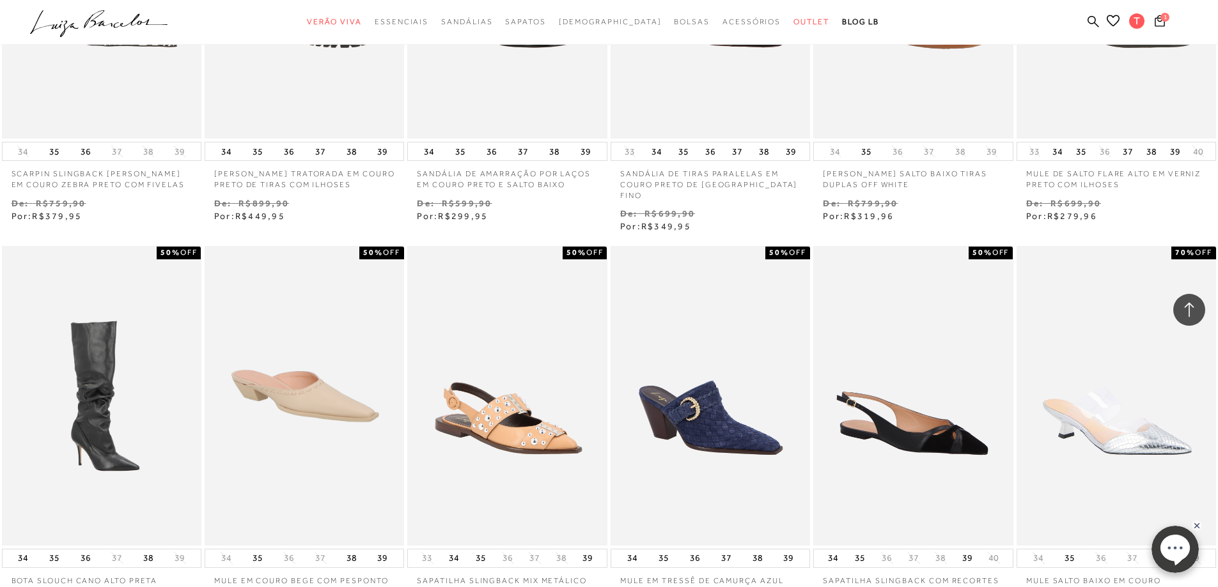
scroll to position [4475, 0]
